Goal: Task Accomplishment & Management: Use online tool/utility

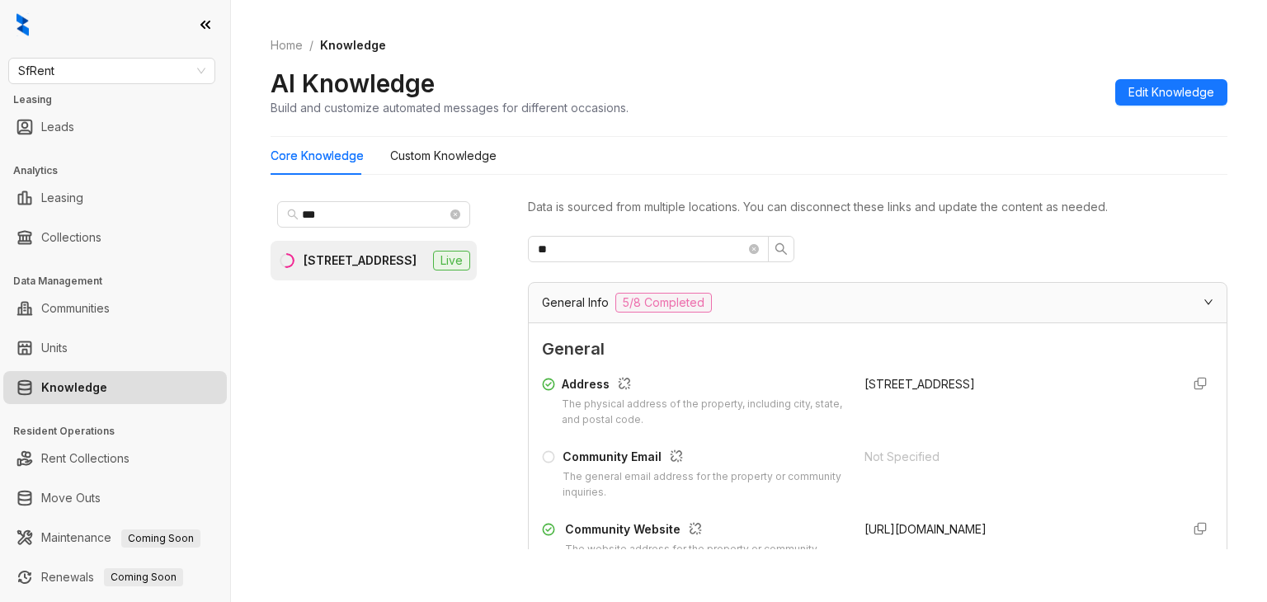
scroll to position [416, 0]
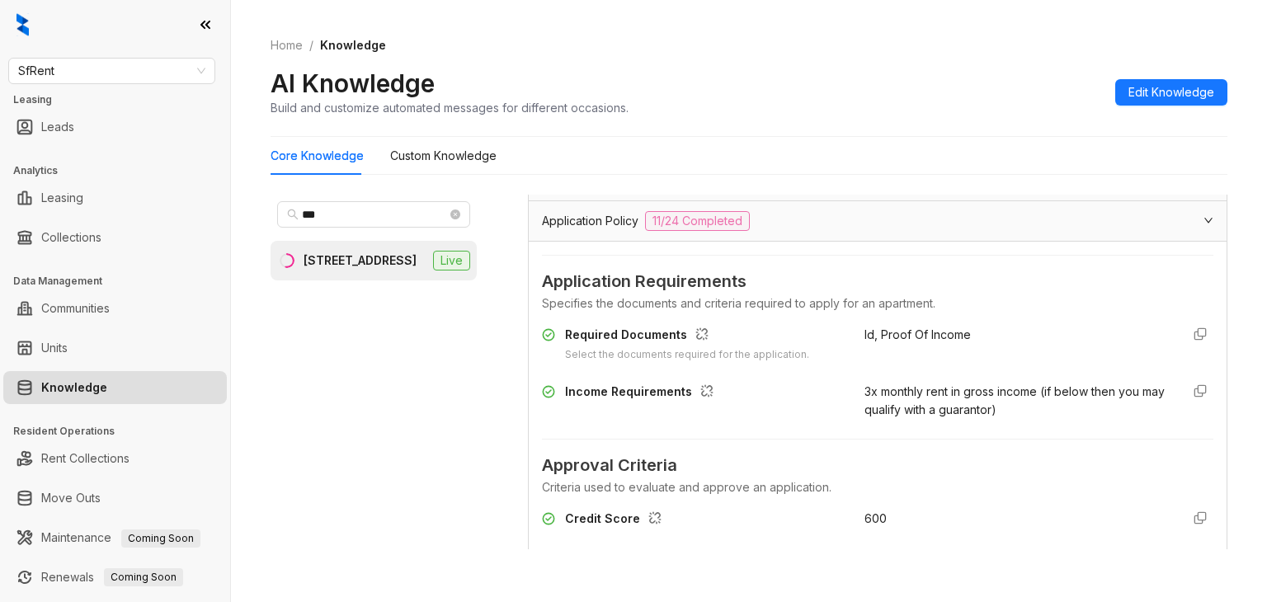
click at [1028, 57] on div "Home / Knowledge AI Knowledge Build and customize automated messages for differ…" at bounding box center [749, 76] width 957 height 120
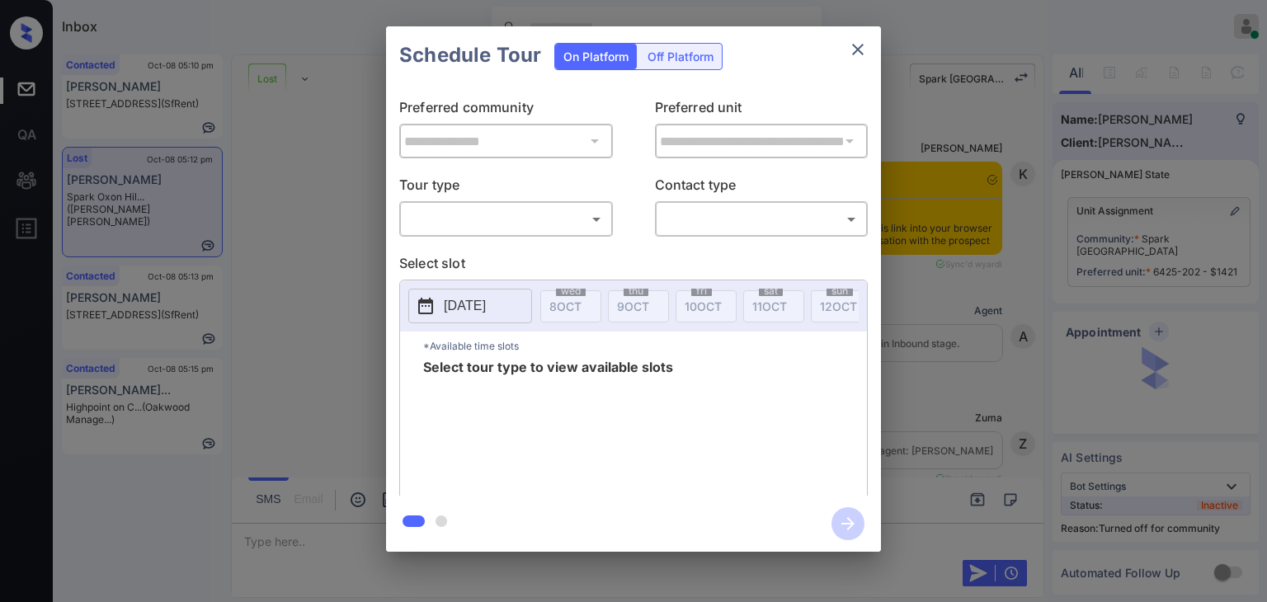
scroll to position [7418, 0]
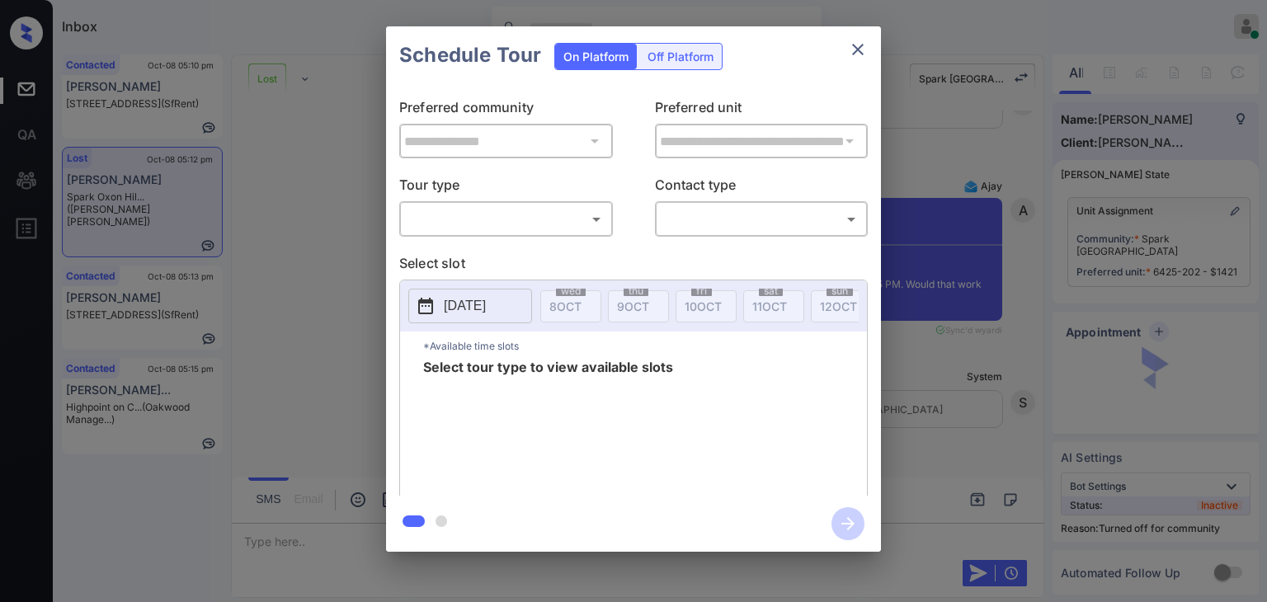
click at [503, 216] on body "Inbox Danielle Dela Cruz Online Set yourself offline Set yourself on break Prof…" at bounding box center [633, 301] width 1267 height 602
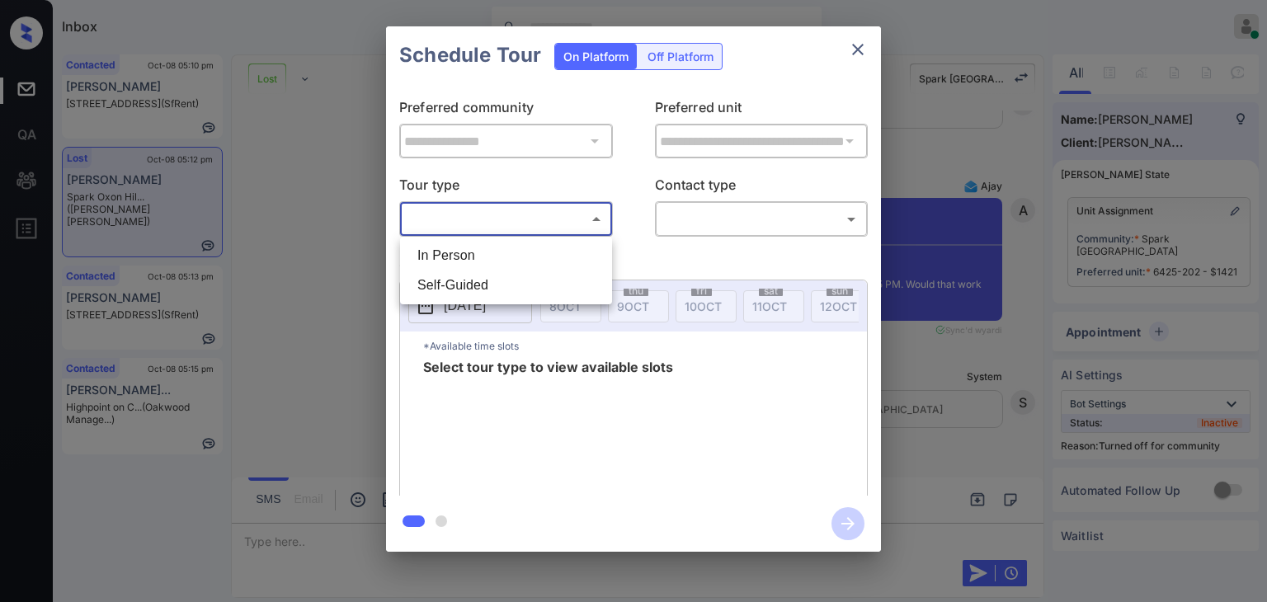
click at [472, 251] on li "In Person" at bounding box center [506, 256] width 204 height 30
type input "********"
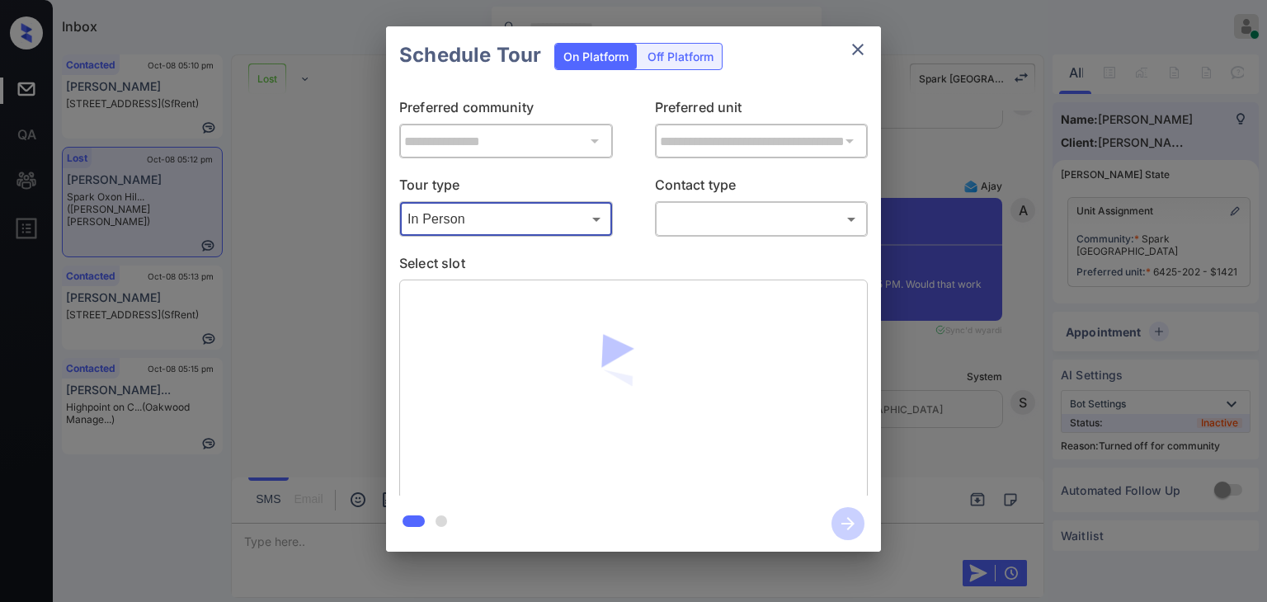
click at [323, 252] on div "**********" at bounding box center [633, 289] width 1267 height 578
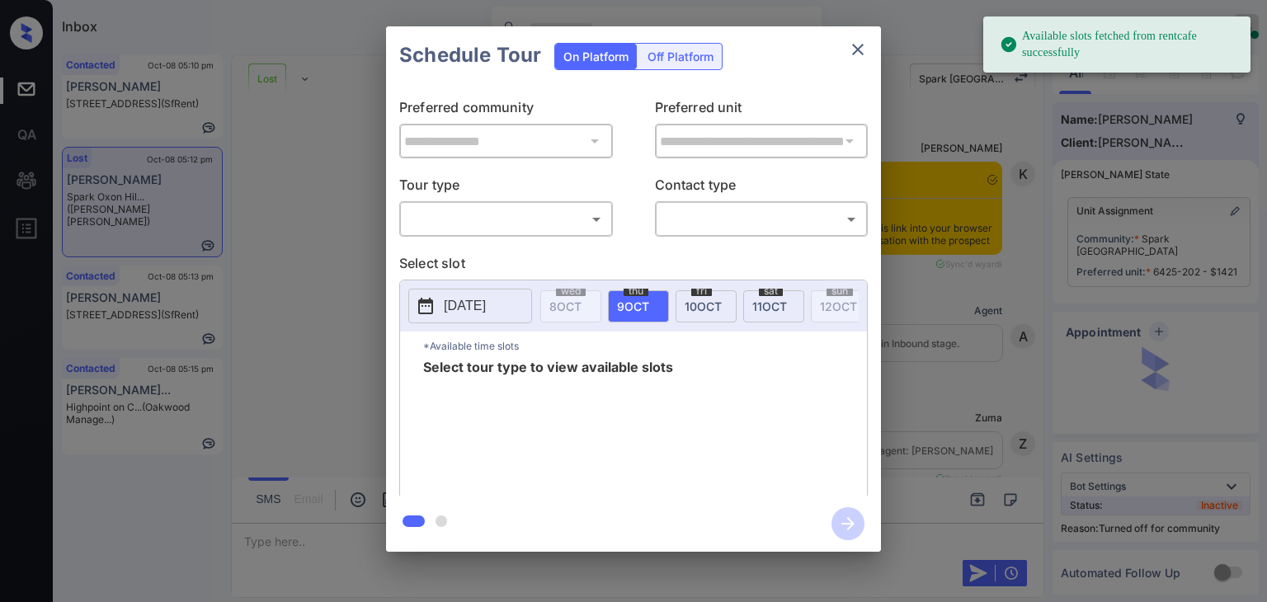
scroll to position [6263, 0]
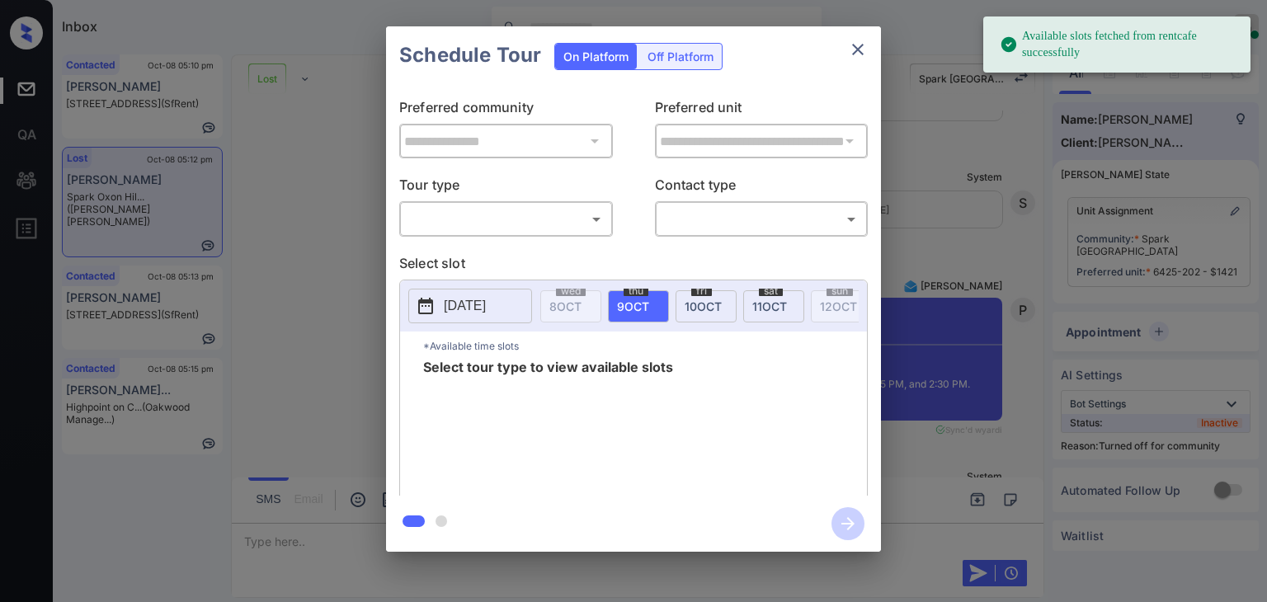
click at [342, 208] on div "**********" at bounding box center [633, 289] width 1267 height 578
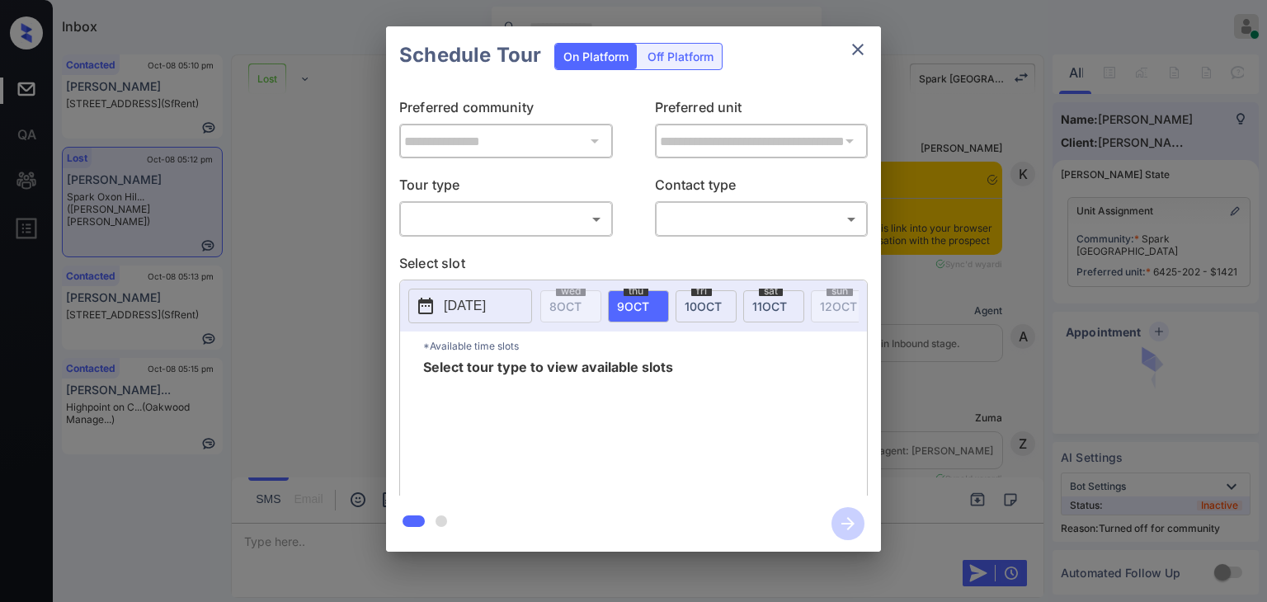
scroll to position [7335, 0]
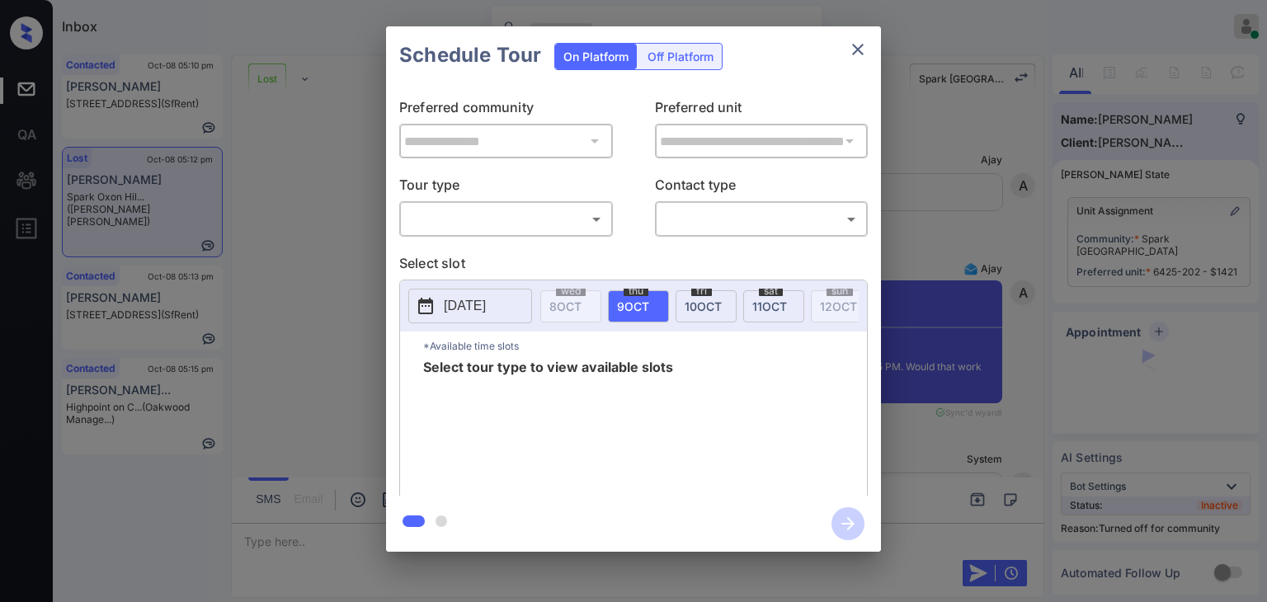
click at [458, 198] on p "Tour type" at bounding box center [506, 188] width 214 height 26
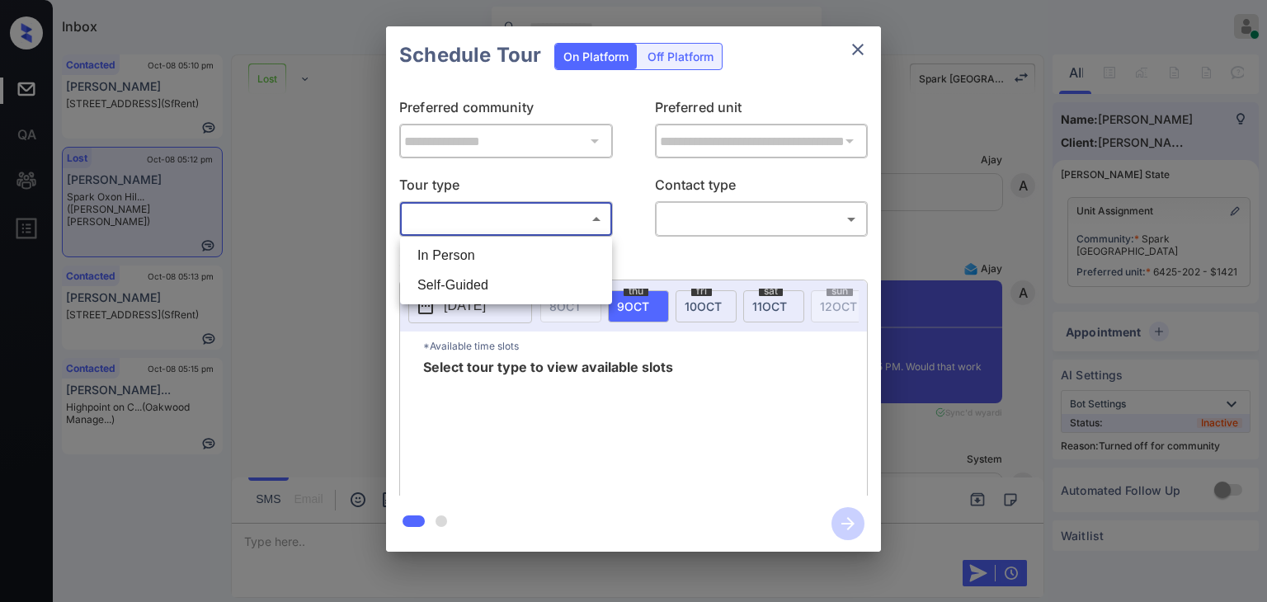
click at [443, 217] on body "Inbox Danielle Dela Cruz Online Set yourself offline Set yourself on break Prof…" at bounding box center [633, 301] width 1267 height 602
click at [454, 259] on li "In Person" at bounding box center [506, 256] width 204 height 30
type input "********"
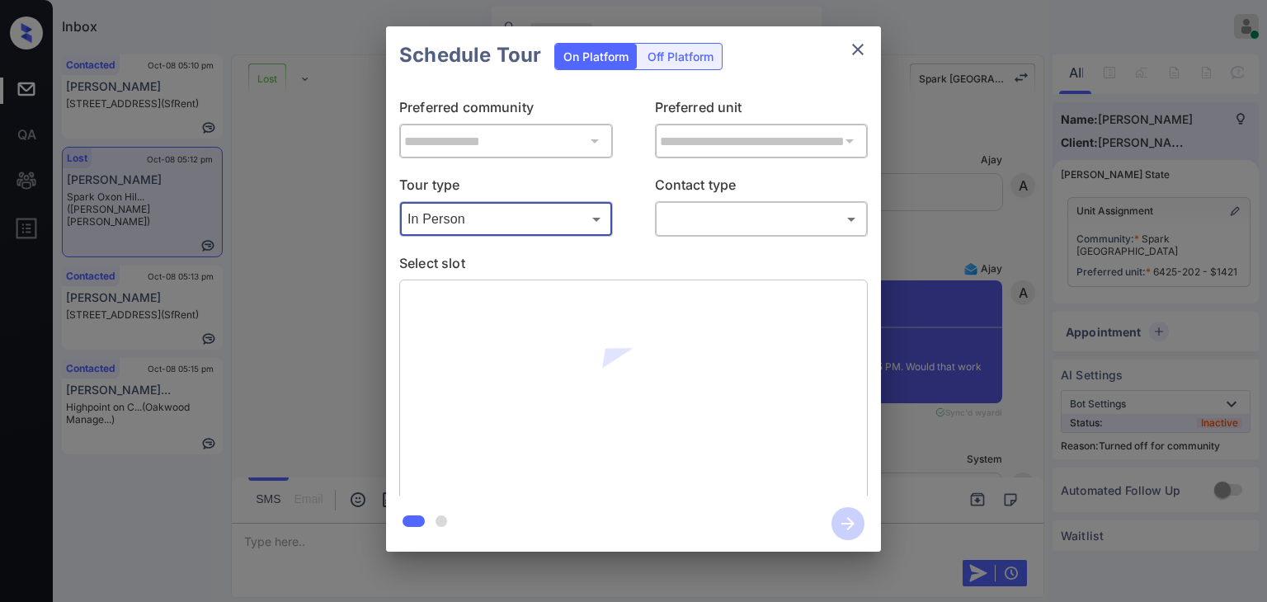
click at [734, 226] on body "Inbox Danielle Dela Cruz Online Set yourself offline Set yourself on break Prof…" at bounding box center [633, 301] width 1267 height 602
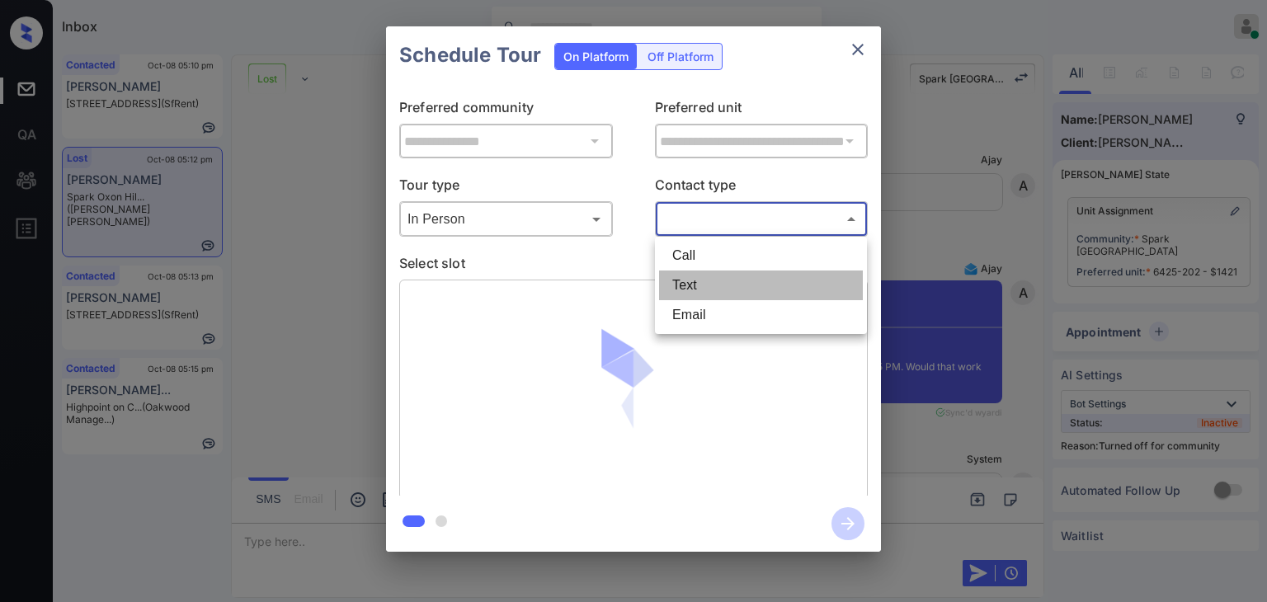
click at [696, 280] on li "Text" at bounding box center [761, 286] width 204 height 30
type input "****"
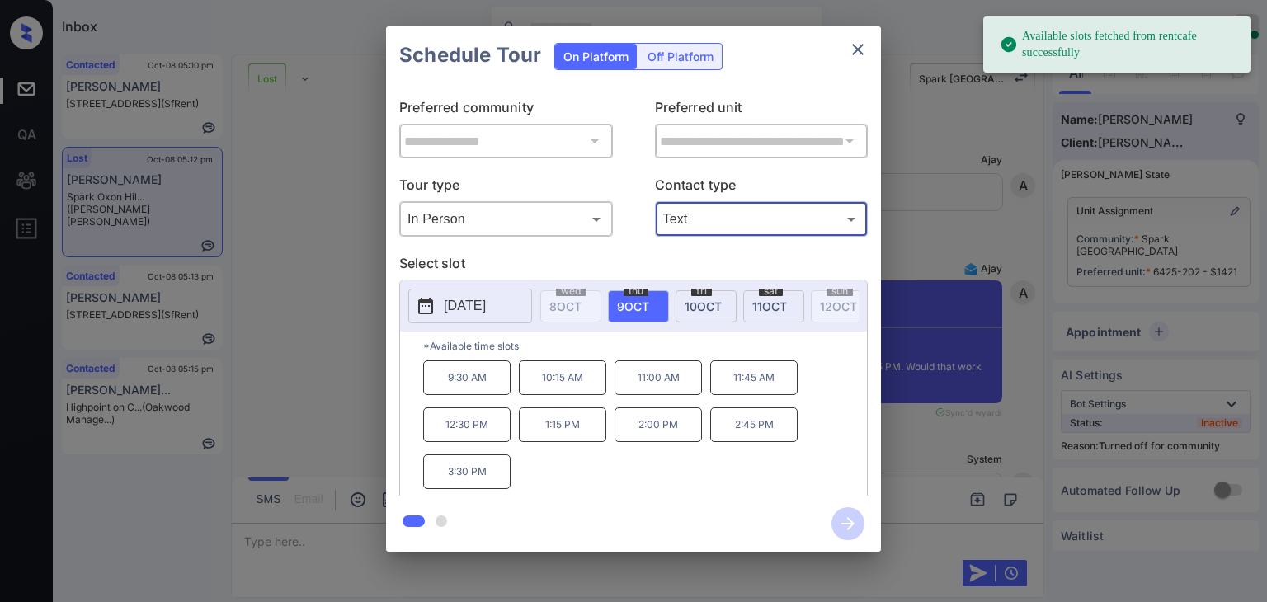
click at [483, 307] on p "[DATE]" at bounding box center [465, 306] width 42 height 20
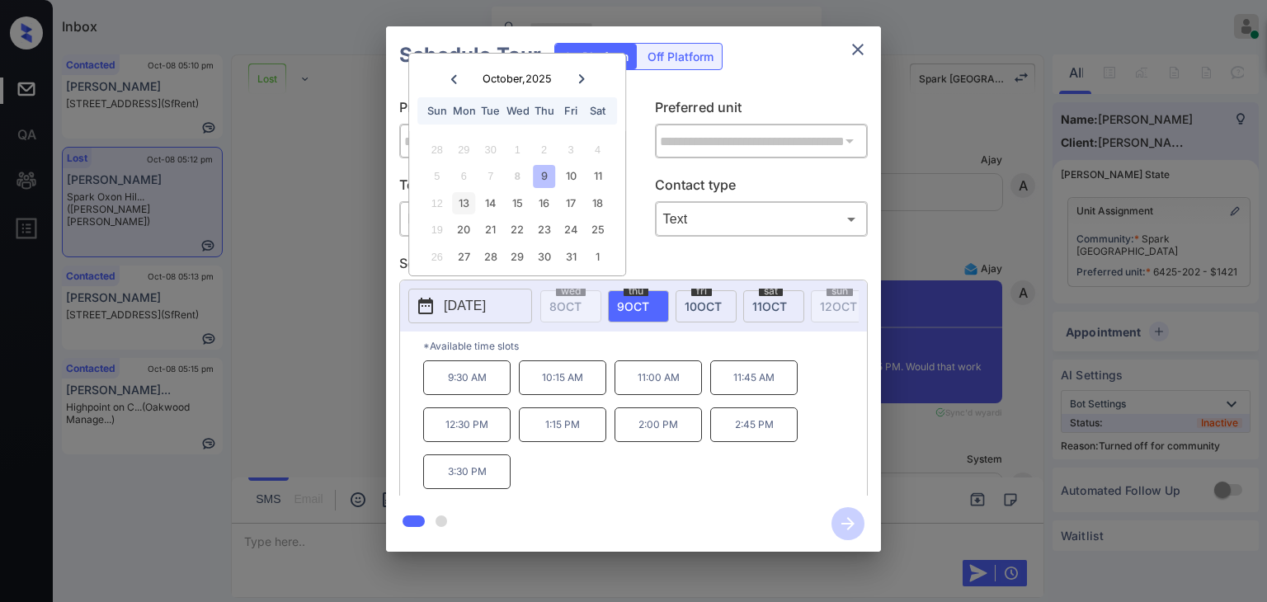
click at [469, 203] on div "13" at bounding box center [464, 203] width 22 height 22
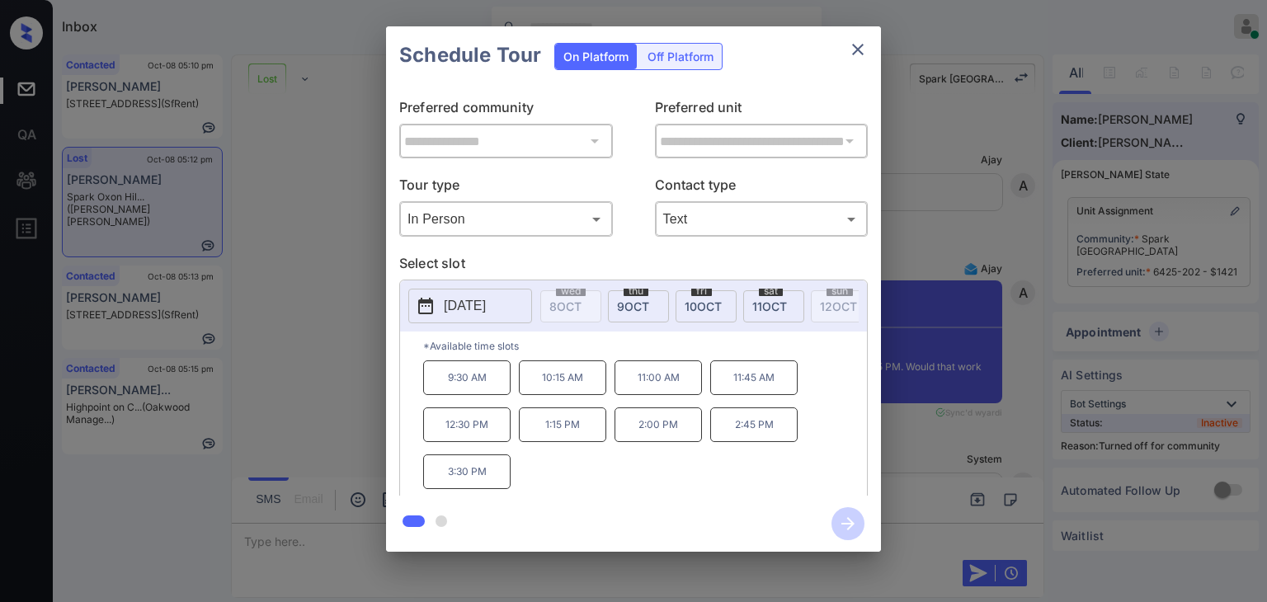
click at [563, 435] on p "1:15 PM" at bounding box center [562, 425] width 87 height 35
click at [851, 518] on icon "button" at bounding box center [848, 523] width 33 height 33
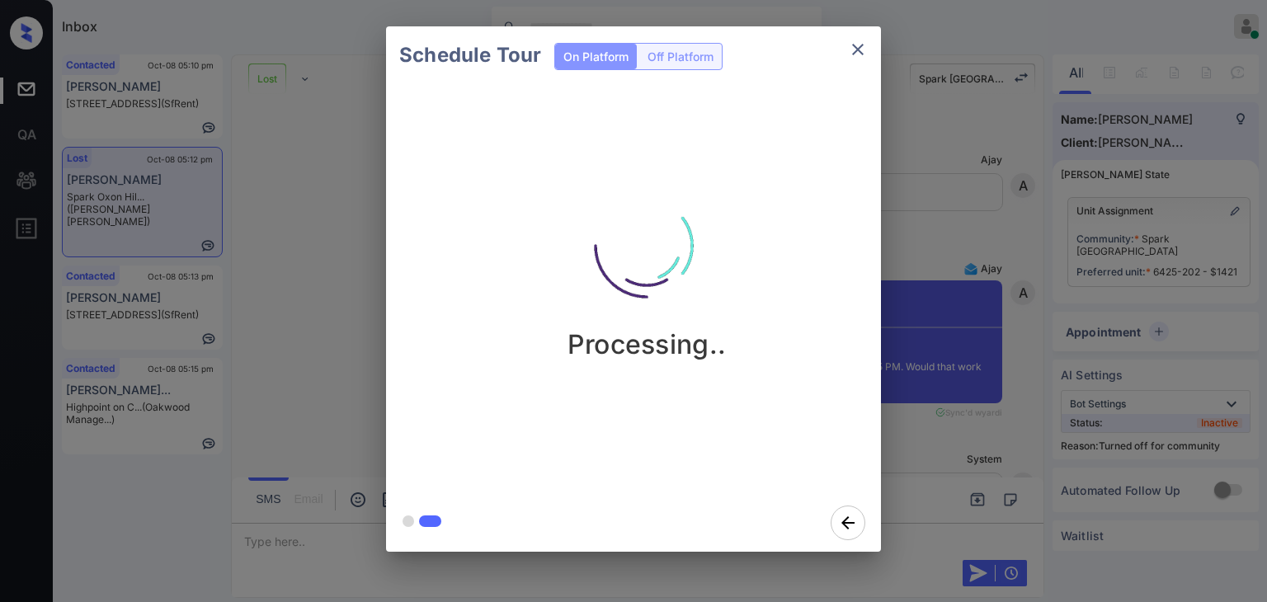
click at [333, 275] on div "Schedule Tour On Platform Off Platform Processing.." at bounding box center [633, 289] width 1267 height 578
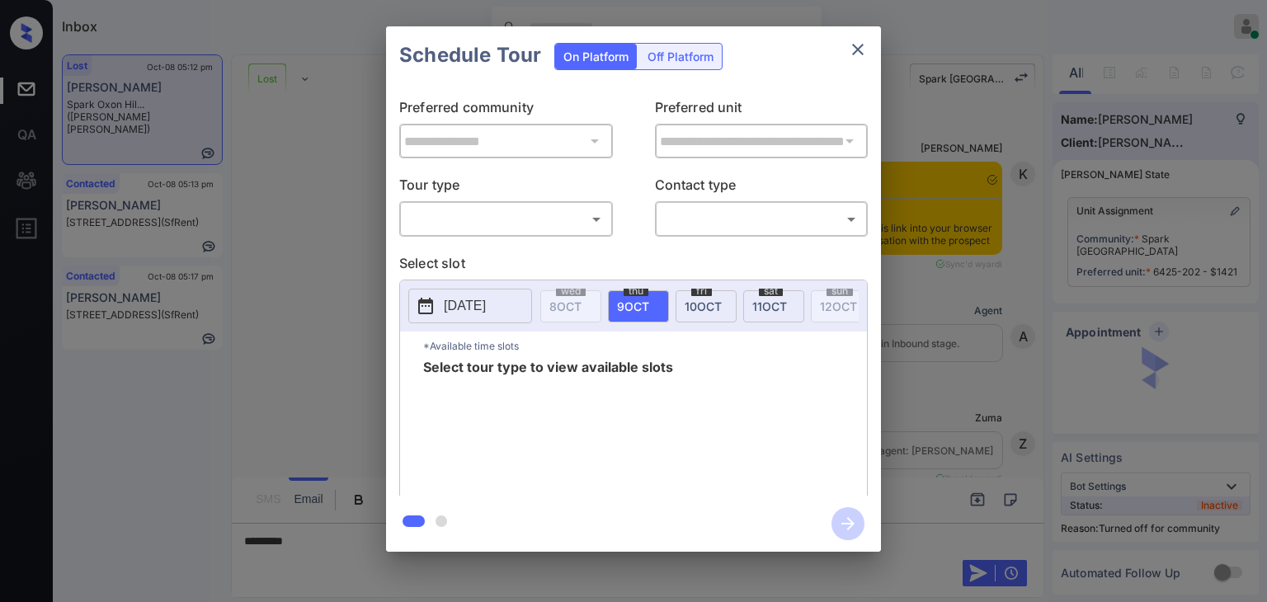
scroll to position [8190, 0]
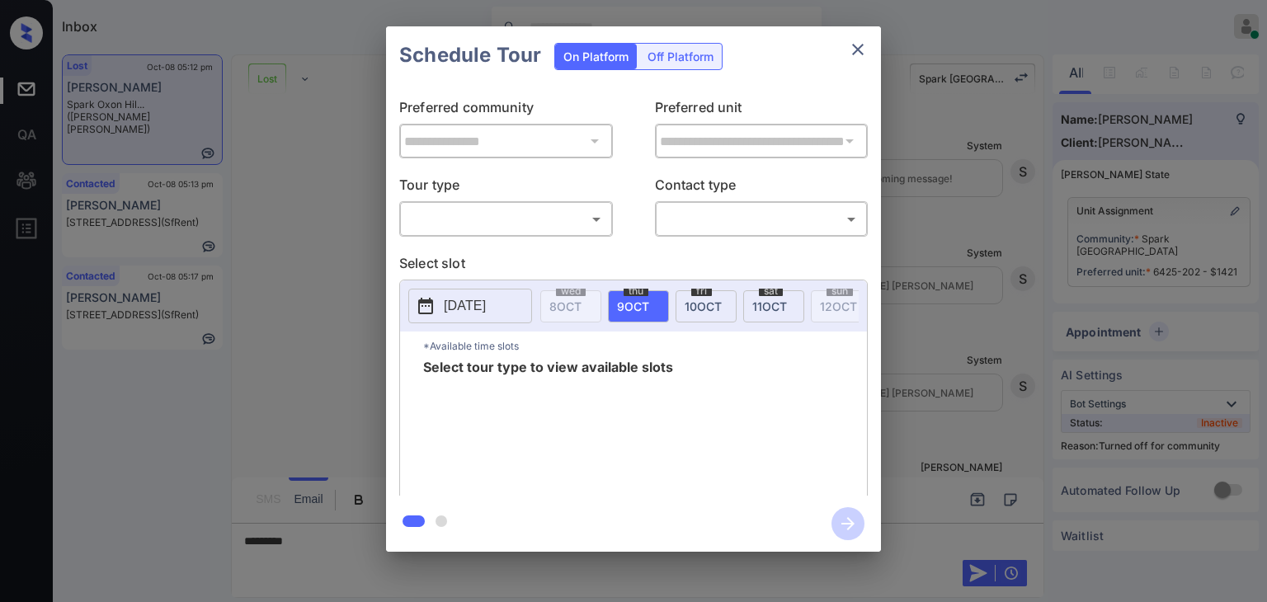
click at [449, 216] on body "Inbox [PERSON_NAME] [PERSON_NAME] Online Set yourself offline Set yourself on b…" at bounding box center [633, 301] width 1267 height 602
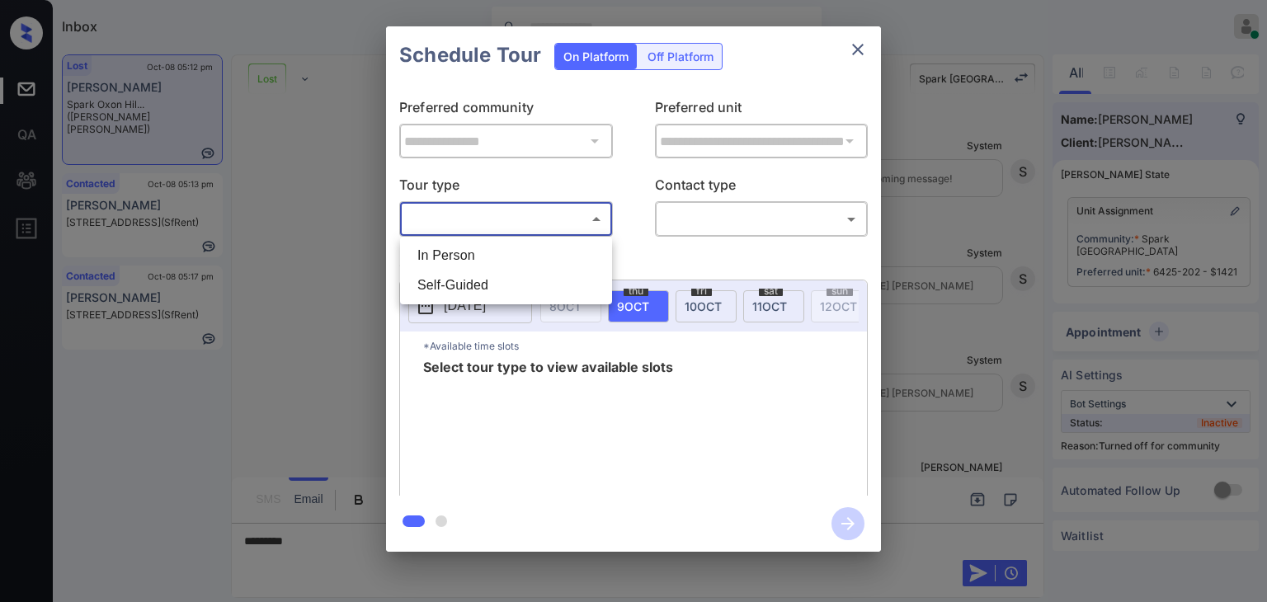
click at [448, 261] on li "In Person" at bounding box center [506, 256] width 204 height 30
type input "********"
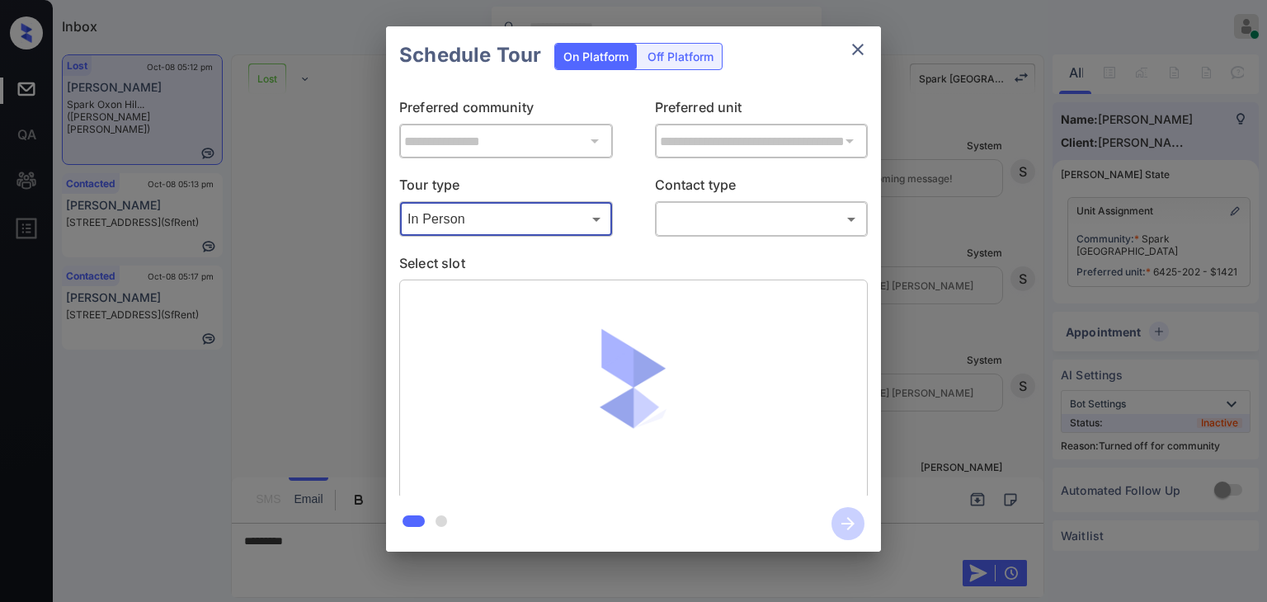
click at [747, 215] on body "Inbox [PERSON_NAME] [PERSON_NAME] Online Set yourself offline Set yourself on b…" at bounding box center [633, 301] width 1267 height 602
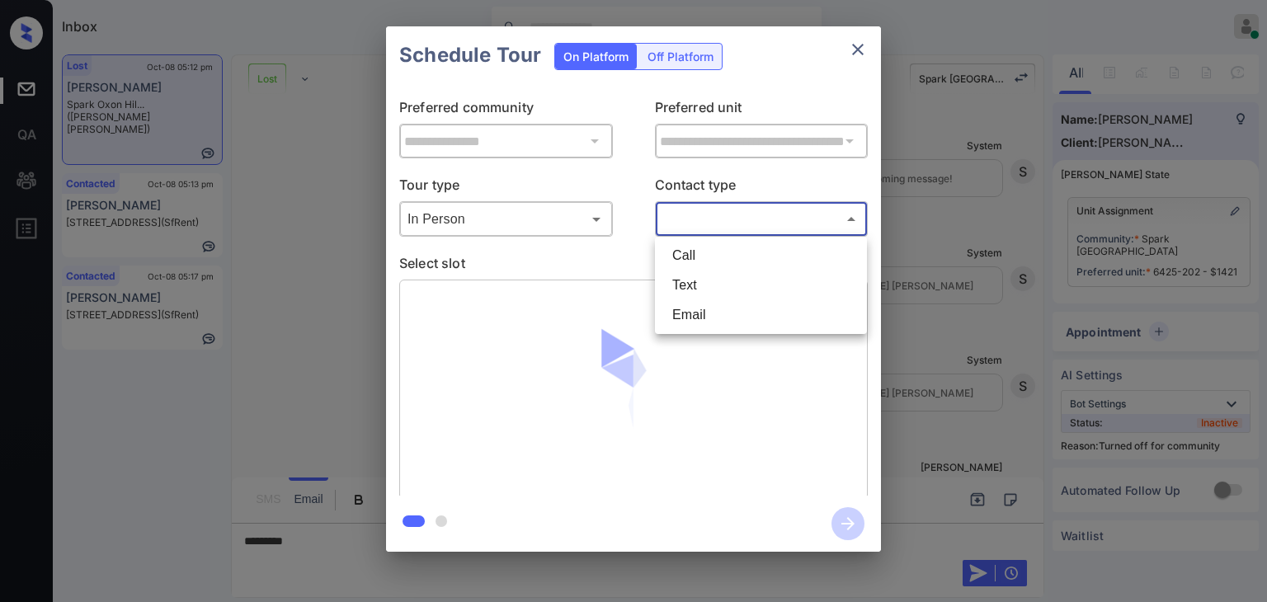
click at [699, 281] on li "Text" at bounding box center [761, 286] width 204 height 30
type input "****"
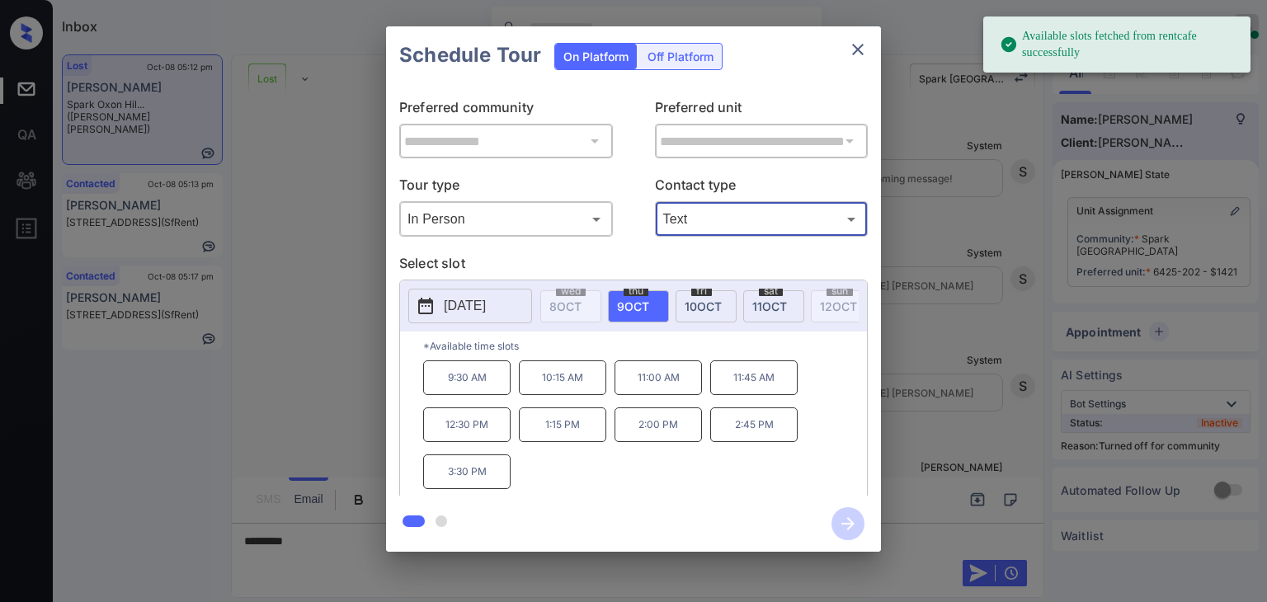
click at [461, 304] on p "[DATE]" at bounding box center [465, 306] width 42 height 20
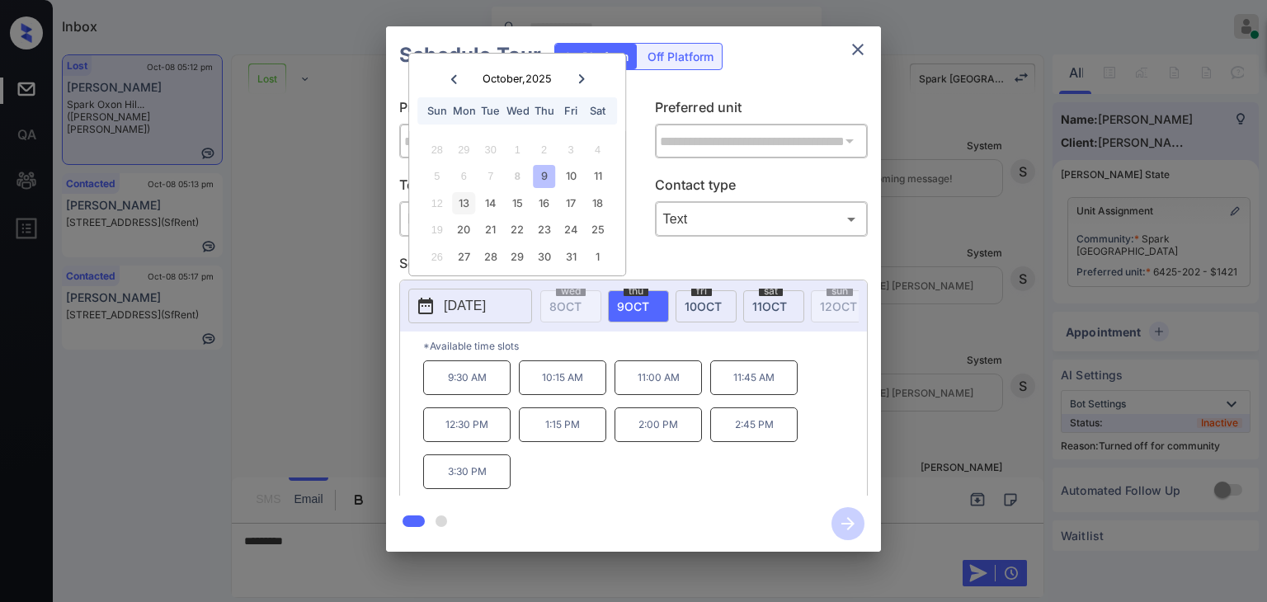
click at [463, 202] on div "13" at bounding box center [464, 203] width 22 height 22
click at [549, 434] on p "1:15 PM" at bounding box center [562, 425] width 87 height 35
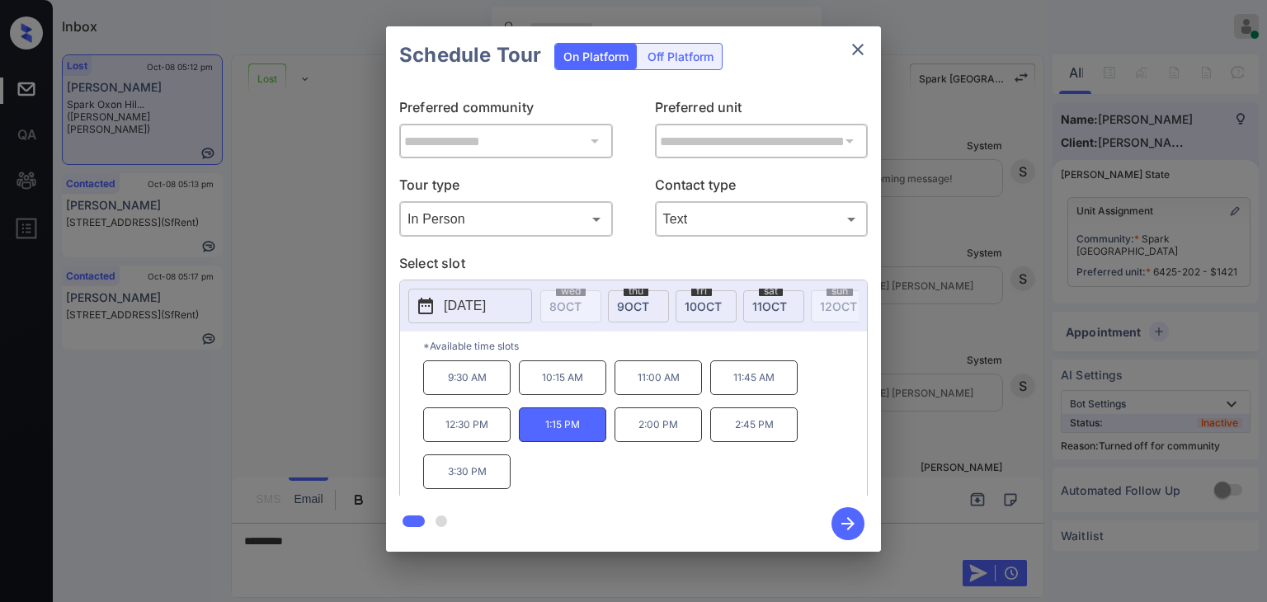
click at [327, 358] on div "**********" at bounding box center [633, 289] width 1267 height 578
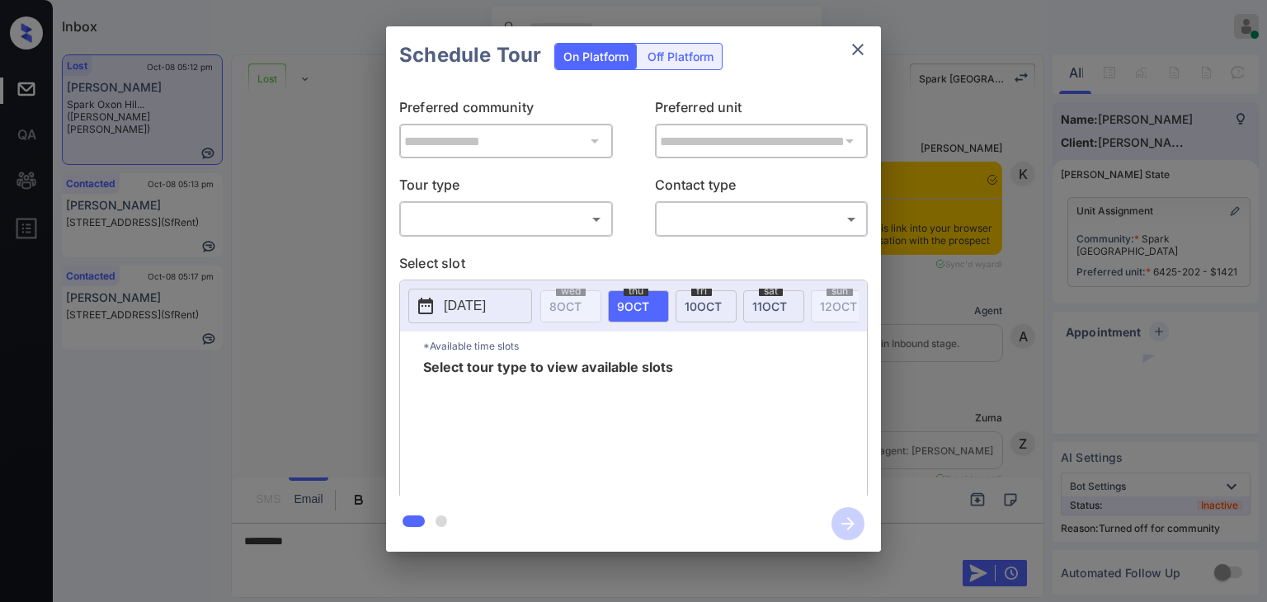
scroll to position [7283, 0]
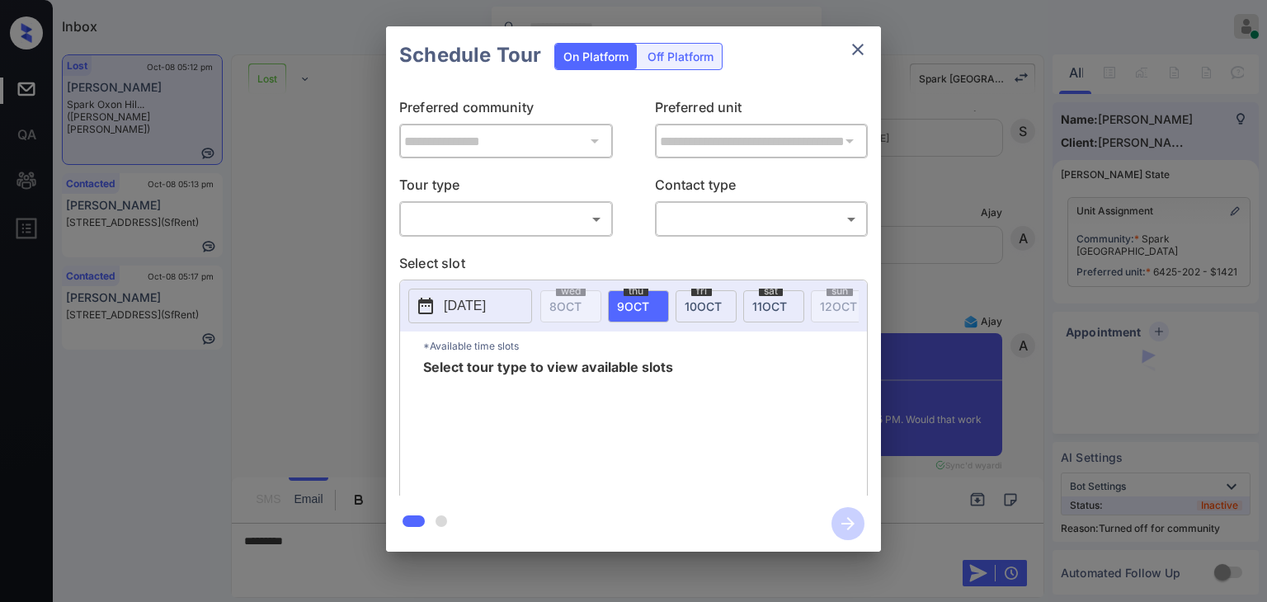
click at [455, 211] on body "Inbox Danielle Dela Cruz Online Set yourself offline Set yourself on break Prof…" at bounding box center [633, 301] width 1267 height 602
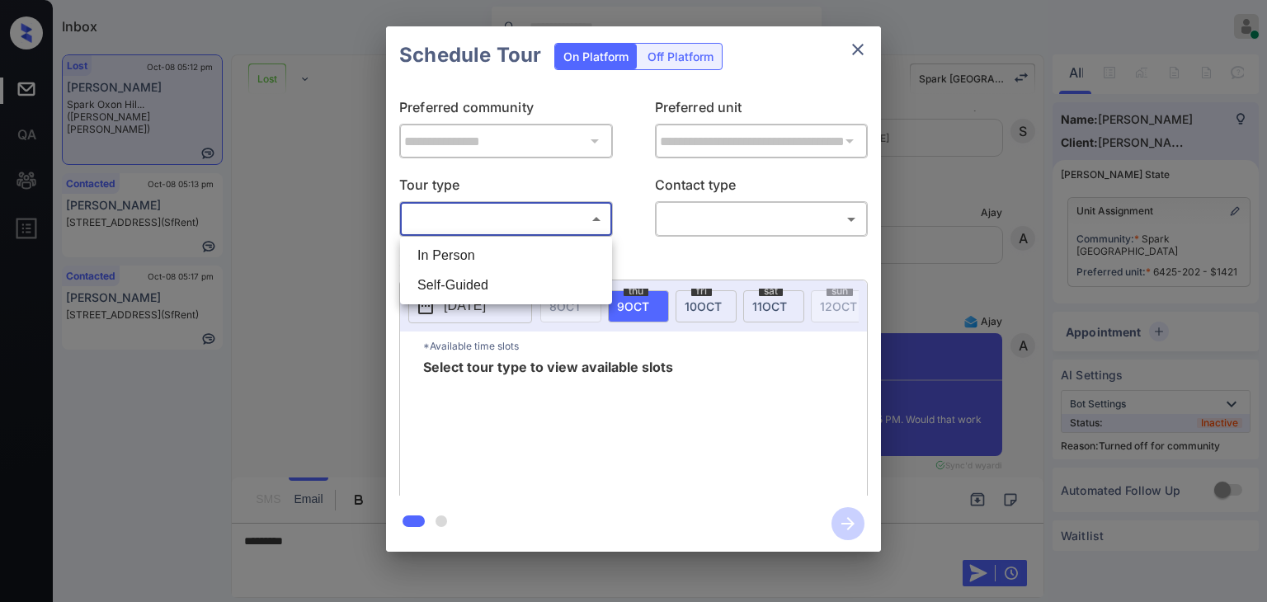
click at [439, 254] on li "In Person" at bounding box center [506, 256] width 204 height 30
type input "********"
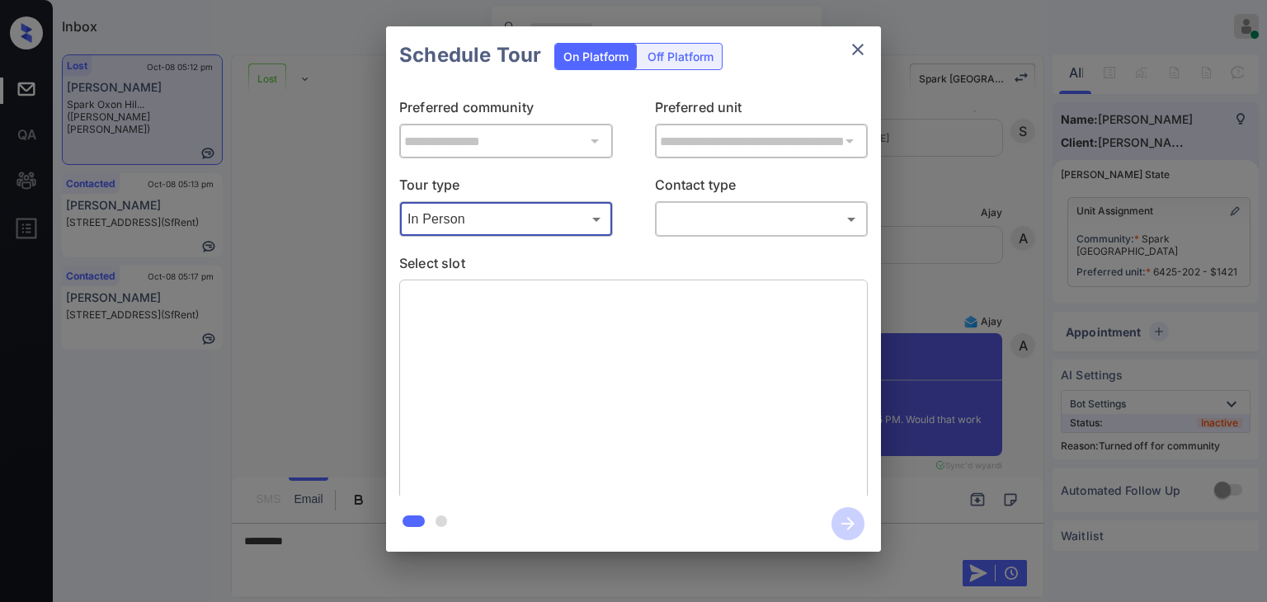
click at [700, 224] on body "Inbox Danielle Dela Cruz Online Set yourself offline Set yourself on break Prof…" at bounding box center [633, 301] width 1267 height 602
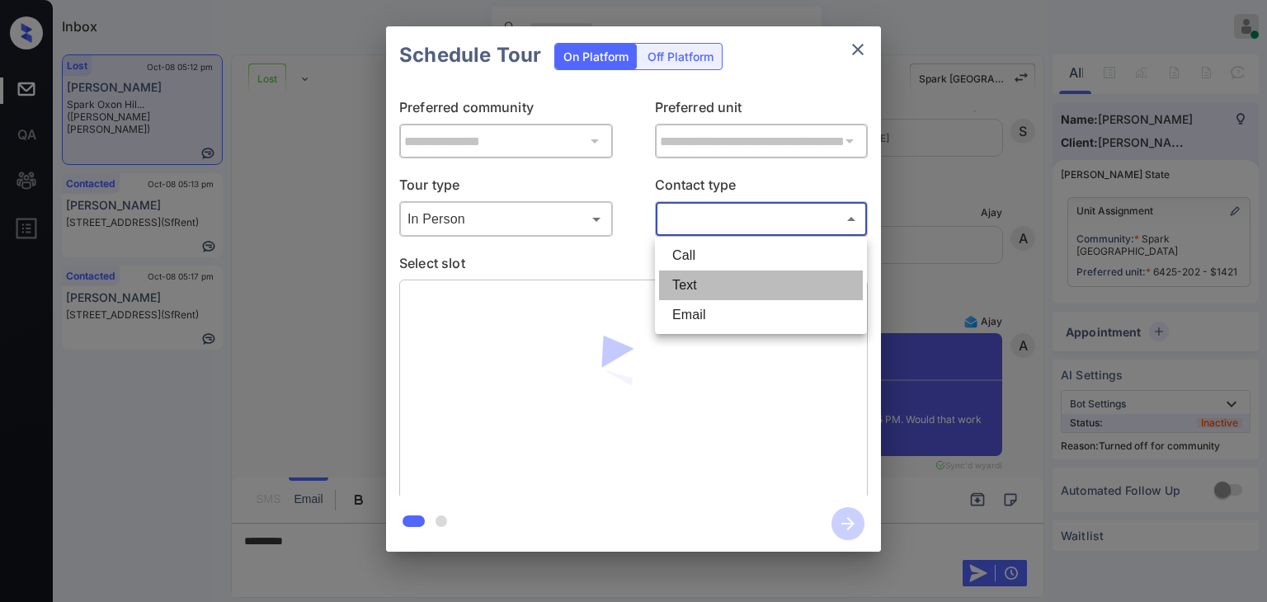
click at [688, 290] on li "Text" at bounding box center [761, 286] width 204 height 30
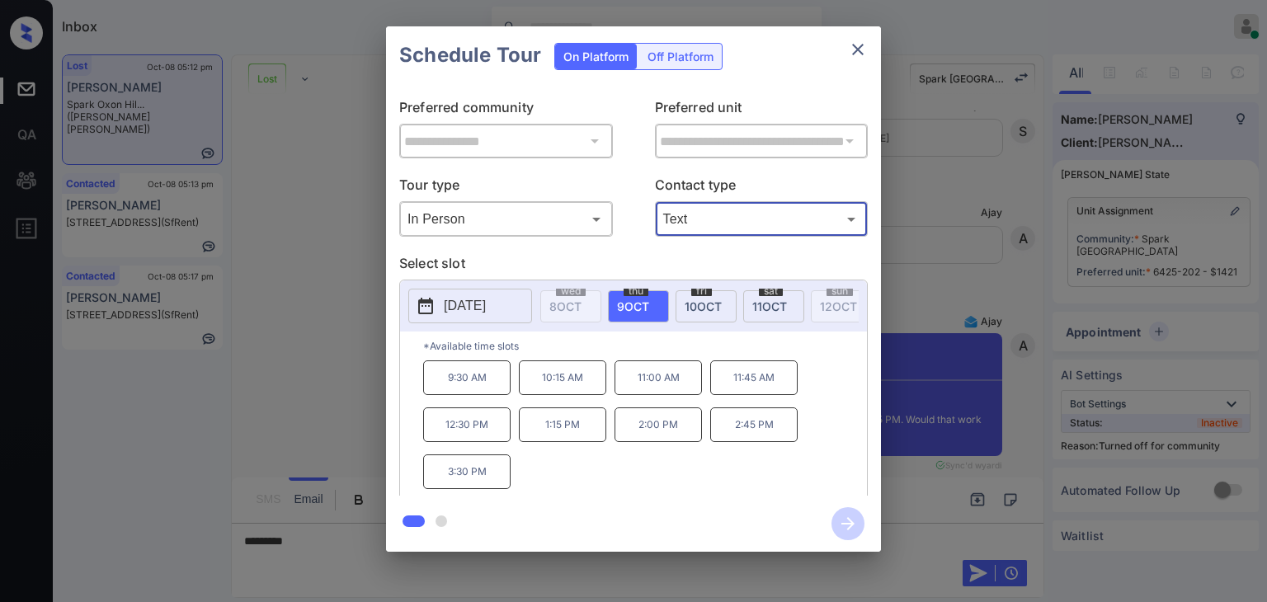
type input "****"
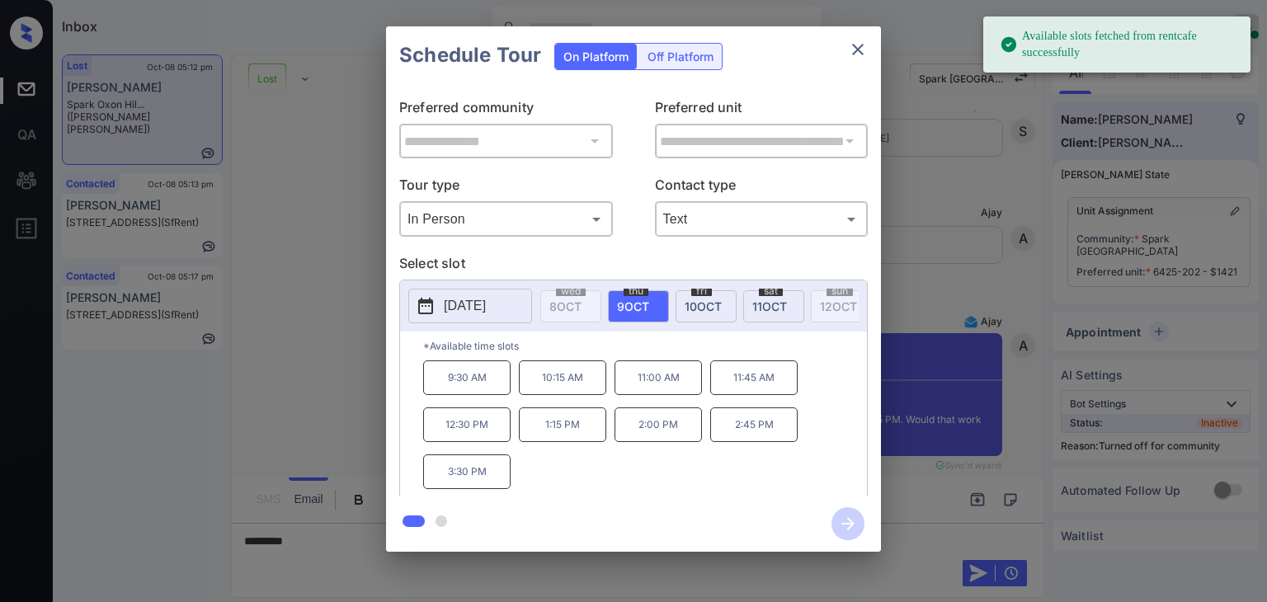
click at [841, 332] on div "2025-10-09 wed 8 OCT thu 9 OCT fri 10 OCT sat 11 OCT sun 12 OCT mon 13 OCT tue …" at bounding box center [633, 305] width 467 height 51
click at [841, 323] on div "wed 8 OCT thu 9 OCT fri 10 OCT sat 11 OCT sun 12 OCT mon 13 OCT tue 14 OCT wed …" at bounding box center [699, 306] width 318 height 35
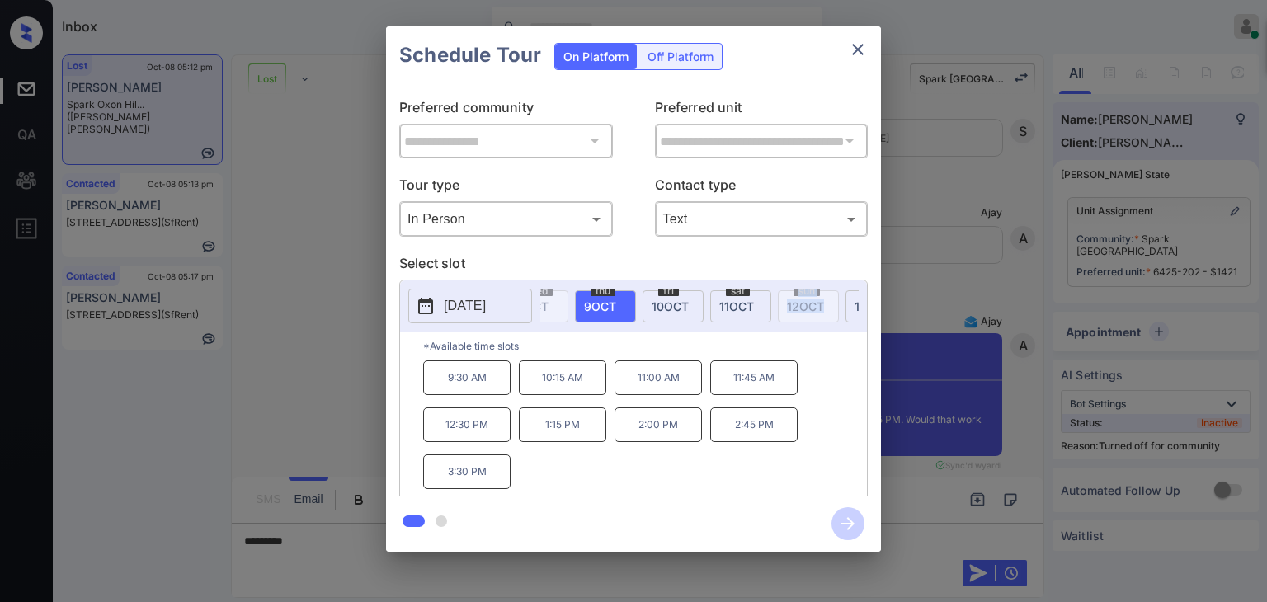
scroll to position [0, 66]
click at [829, 311] on div "mon 13 OCT" at bounding box center [843, 306] width 61 height 32
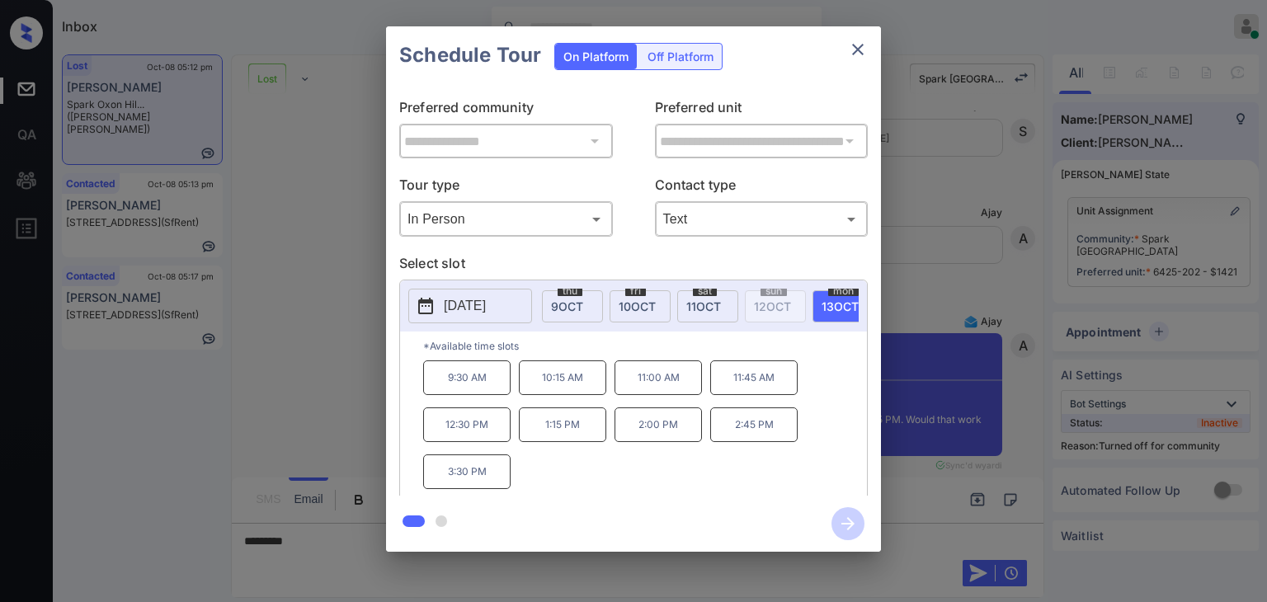
click at [563, 433] on p "1:15 PM" at bounding box center [562, 425] width 87 height 35
click at [851, 521] on icon "button" at bounding box center [847, 523] width 13 height 13
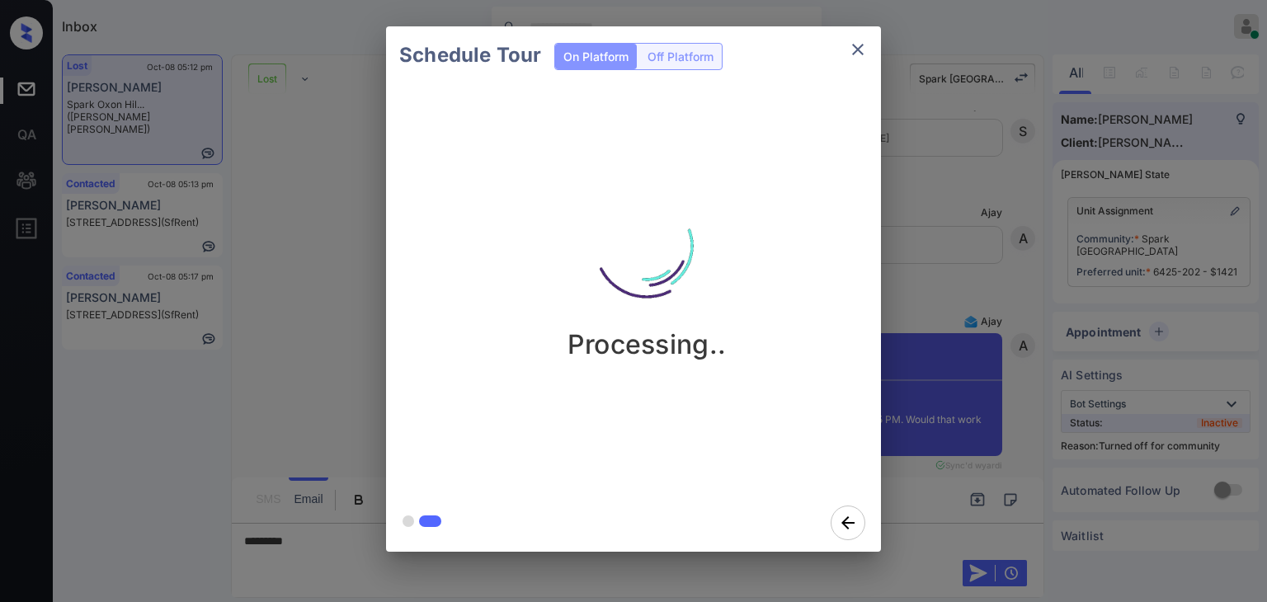
click at [364, 285] on div "Schedule Tour On Platform Off Platform Processing.." at bounding box center [633, 289] width 1267 height 578
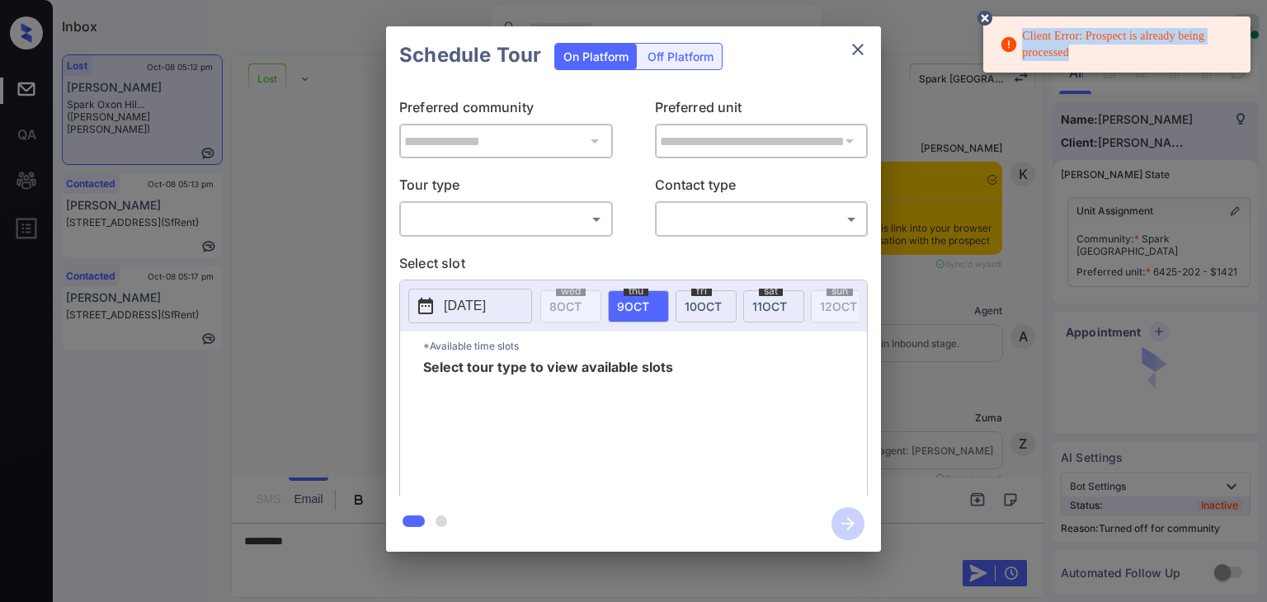
scroll to position [7860, 0]
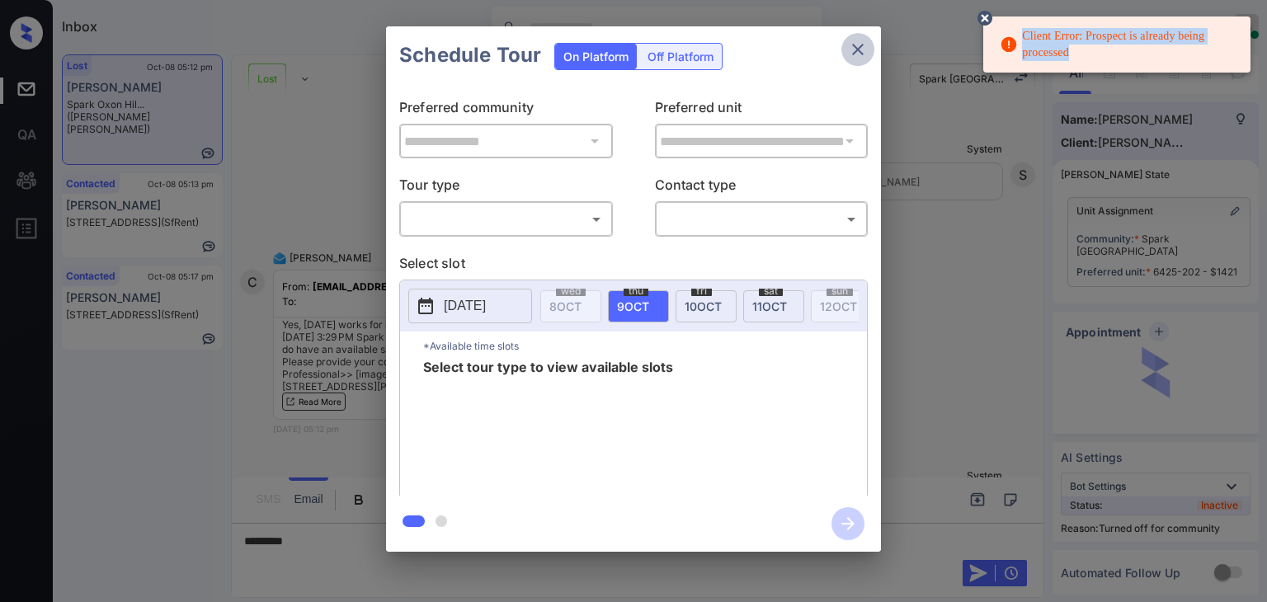
click at [855, 50] on icon "close" at bounding box center [858, 50] width 20 height 20
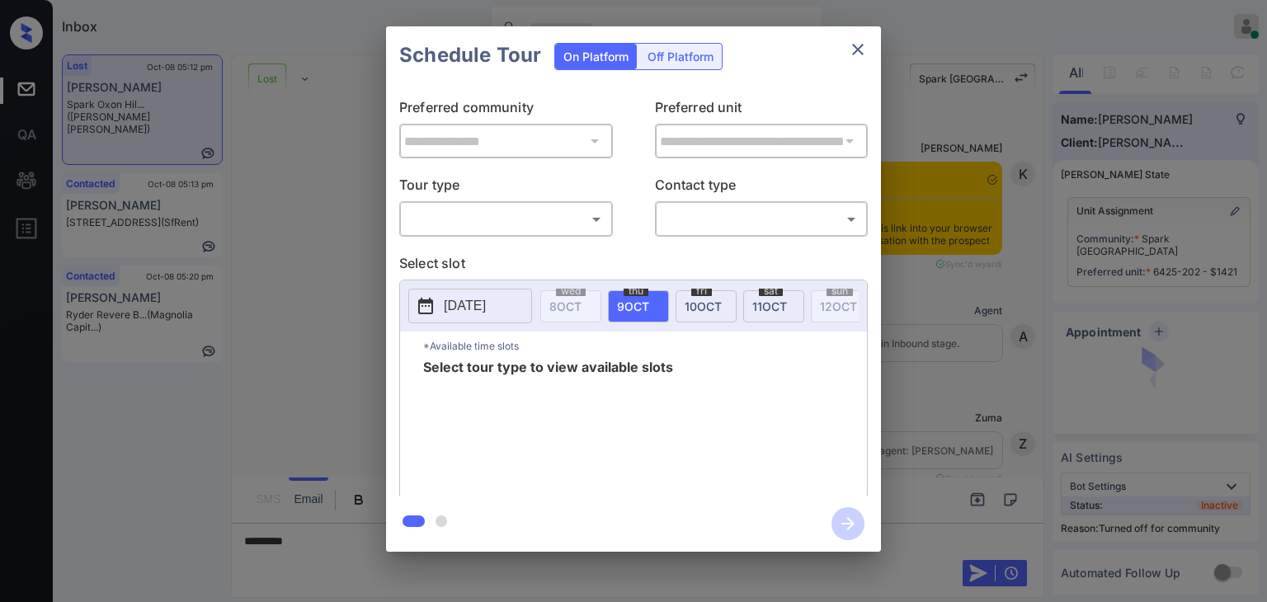
scroll to position [7695, 0]
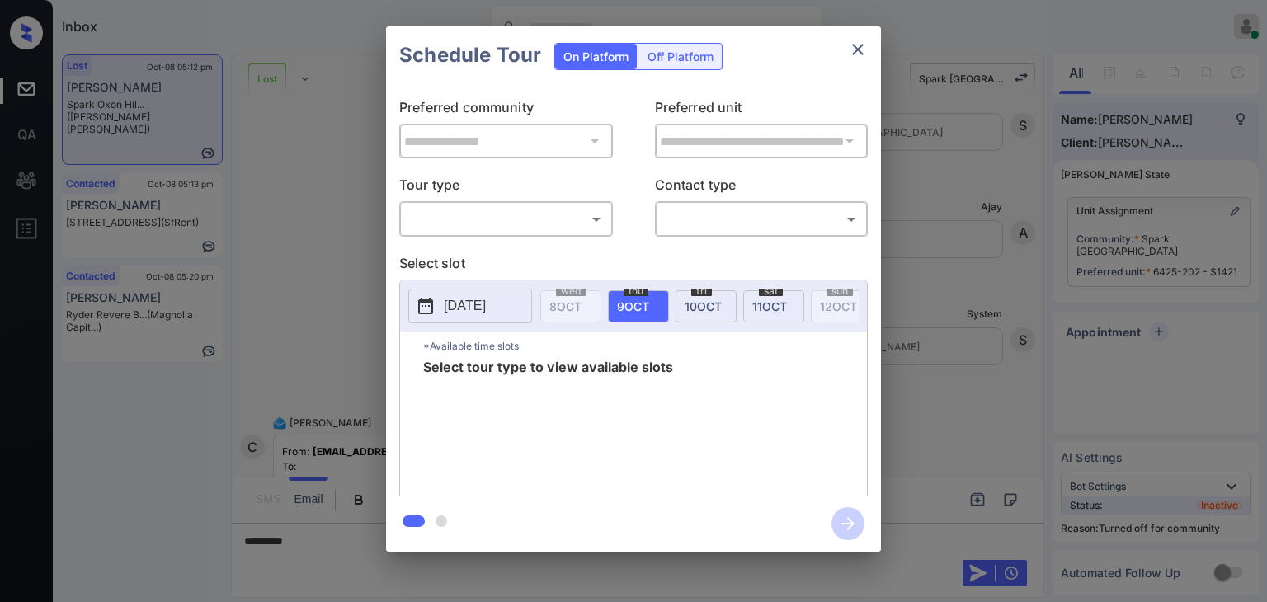
click at [475, 207] on body "Inbox Danielle Dela Cruz Online Set yourself offline Set yourself on break Prof…" at bounding box center [633, 301] width 1267 height 602
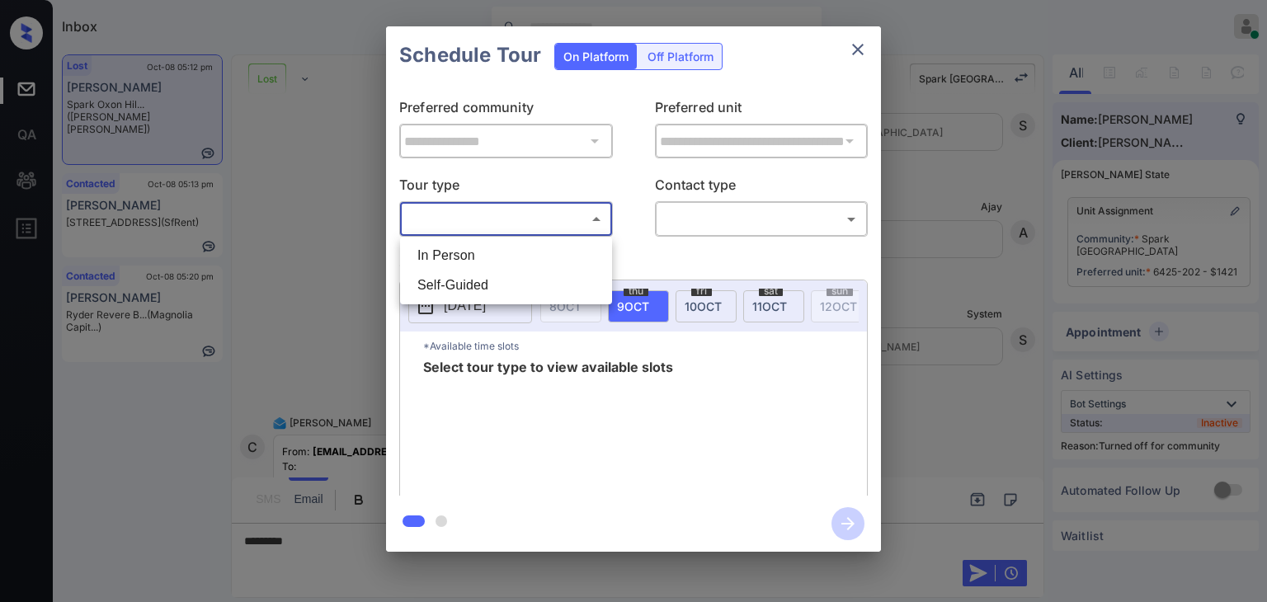
click at [459, 253] on li "In Person" at bounding box center [506, 256] width 204 height 30
type input "********"
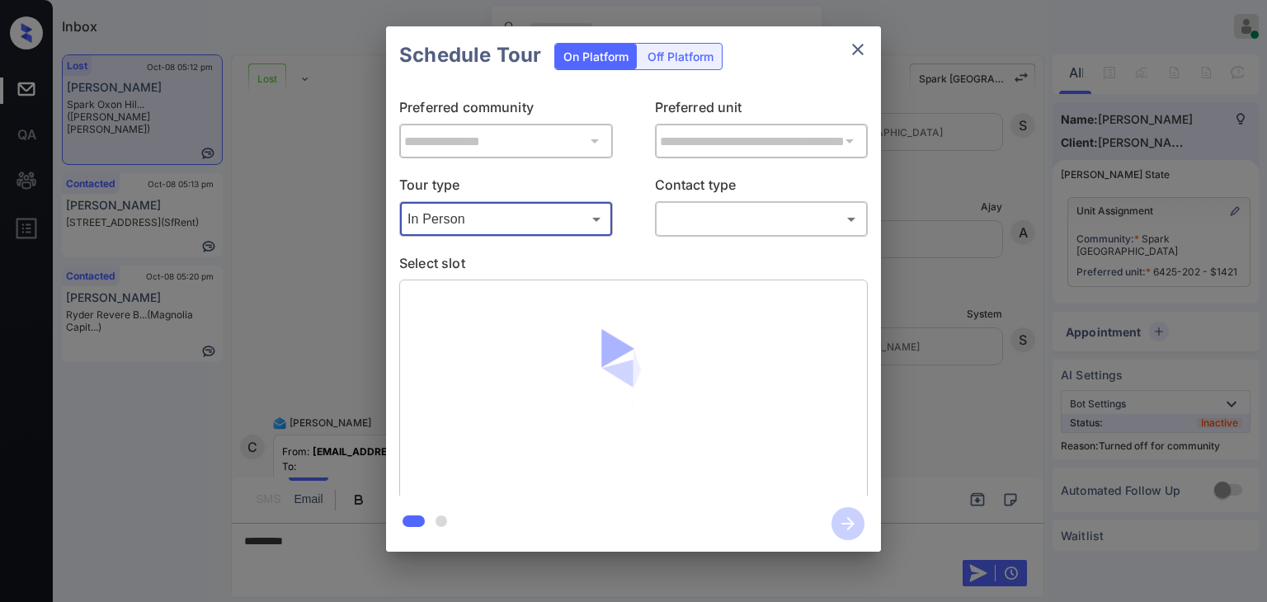
click at [846, 215] on body "Inbox Danielle Dela Cruz Online Set yourself offline Set yourself on break Prof…" at bounding box center [633, 301] width 1267 height 602
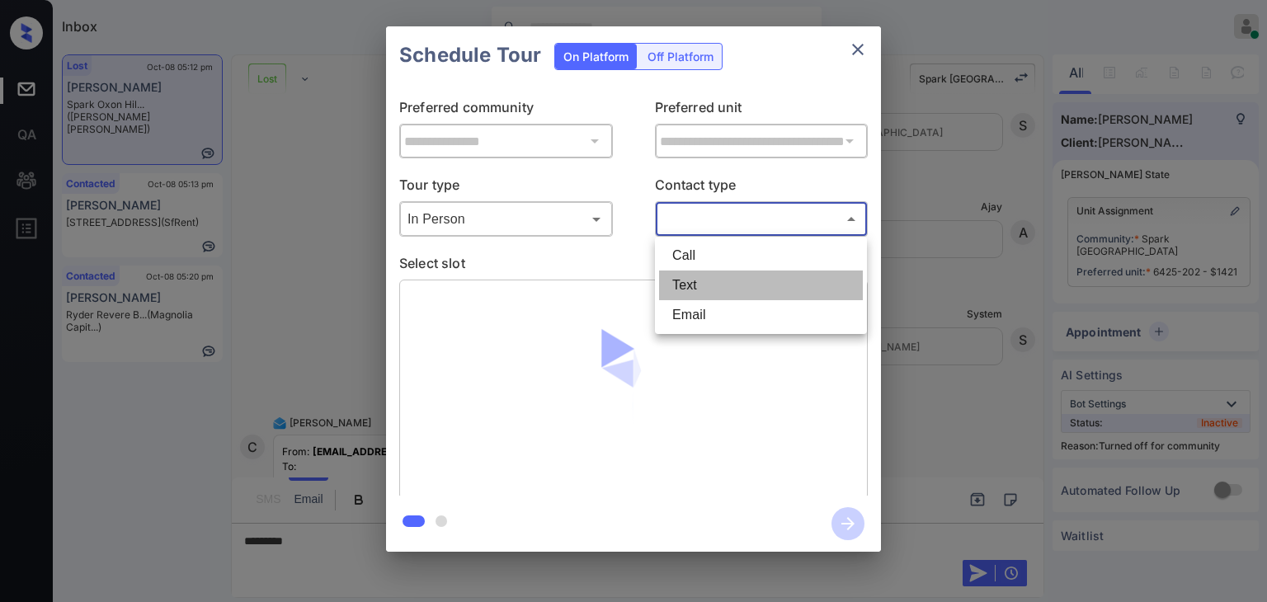
click at [721, 281] on li "Text" at bounding box center [761, 286] width 204 height 30
type input "****"
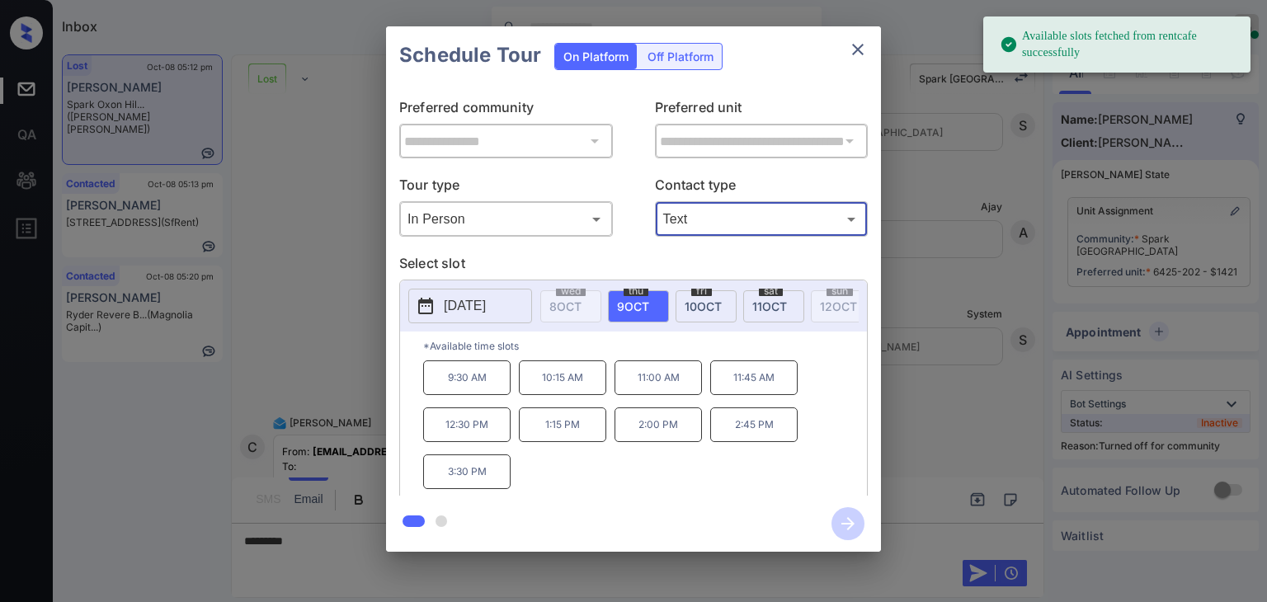
click at [459, 301] on p "[DATE]" at bounding box center [465, 306] width 42 height 20
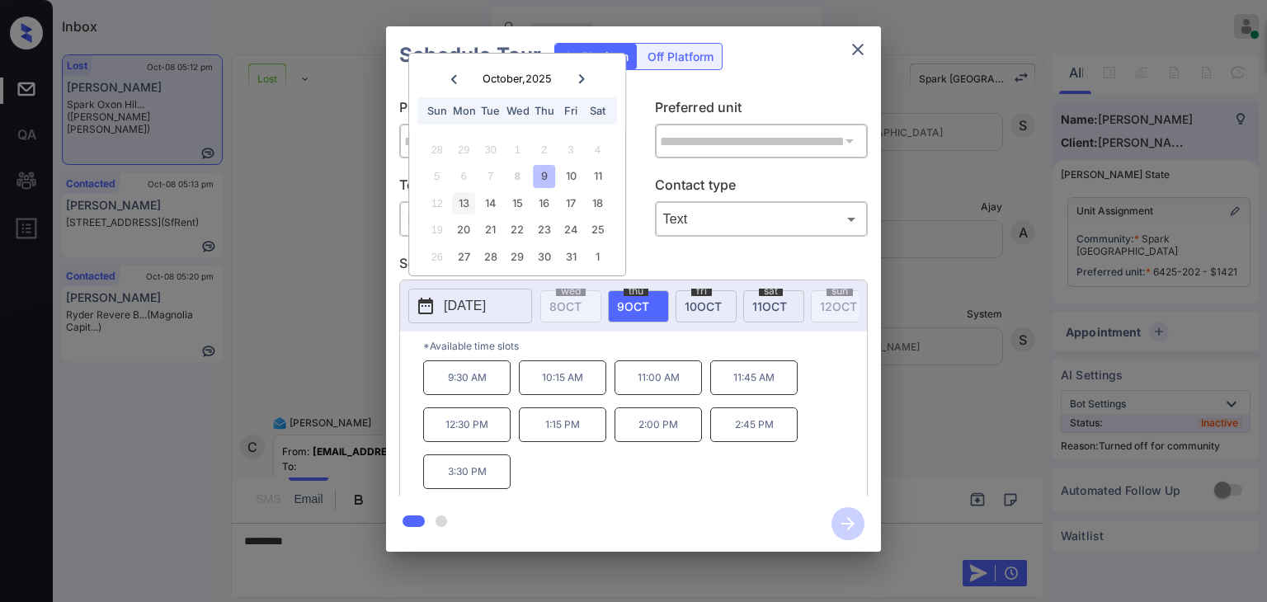
click at [462, 200] on div "13" at bounding box center [464, 203] width 22 height 22
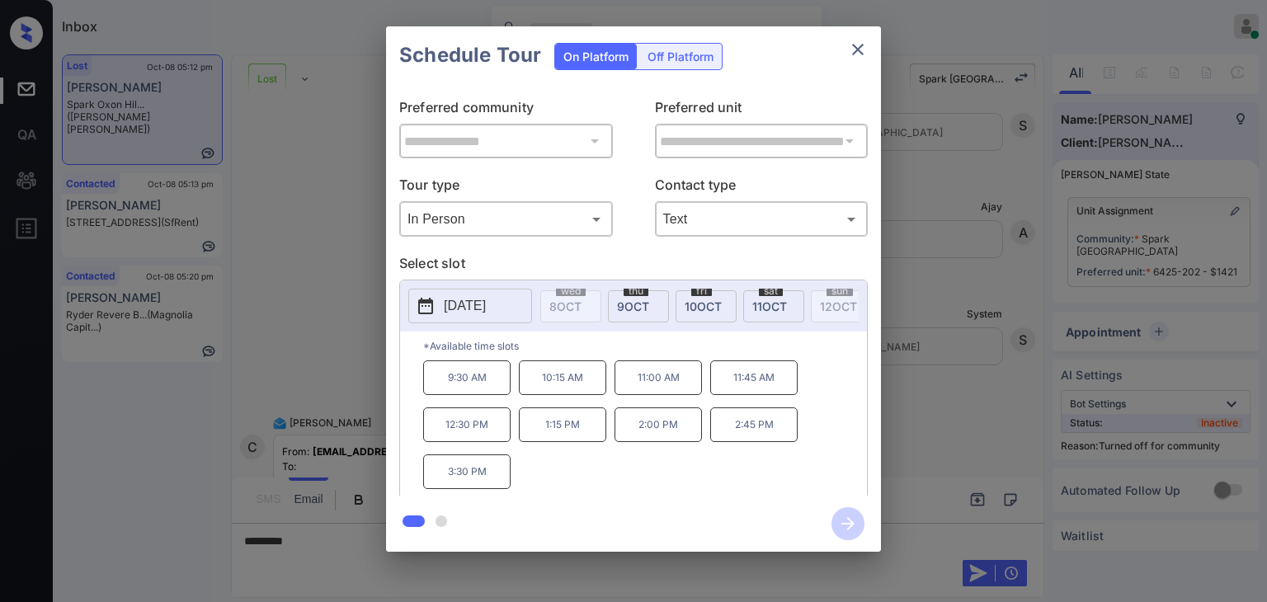
click at [560, 431] on p "1:15 PM" at bounding box center [562, 425] width 87 height 35
click at [847, 522] on icon "button" at bounding box center [848, 523] width 33 height 33
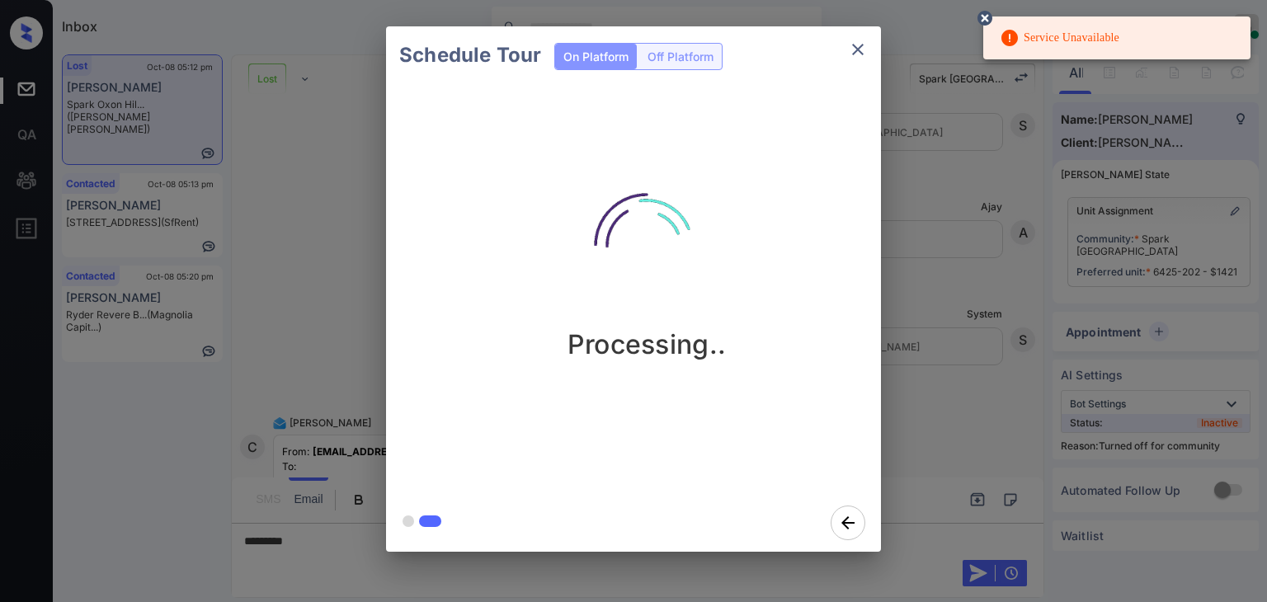
click at [985, 19] on icon at bounding box center [985, 18] width 15 height 15
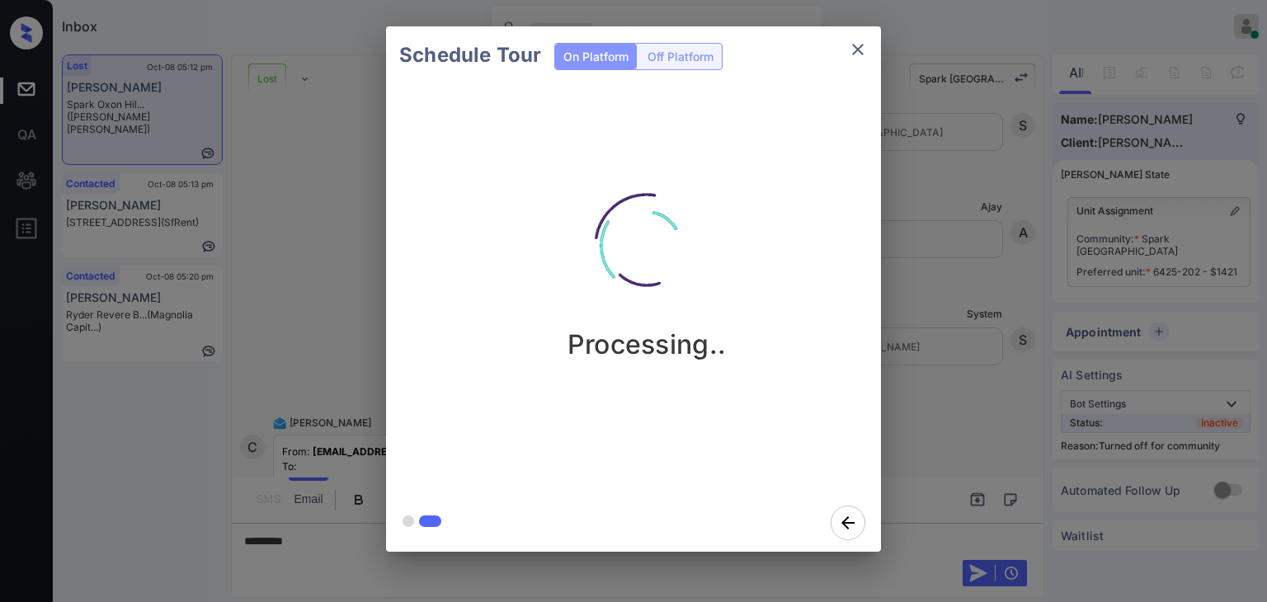
click at [323, 197] on div "Schedule Tour On Platform Off Platform Processing.." at bounding box center [633, 289] width 1267 height 578
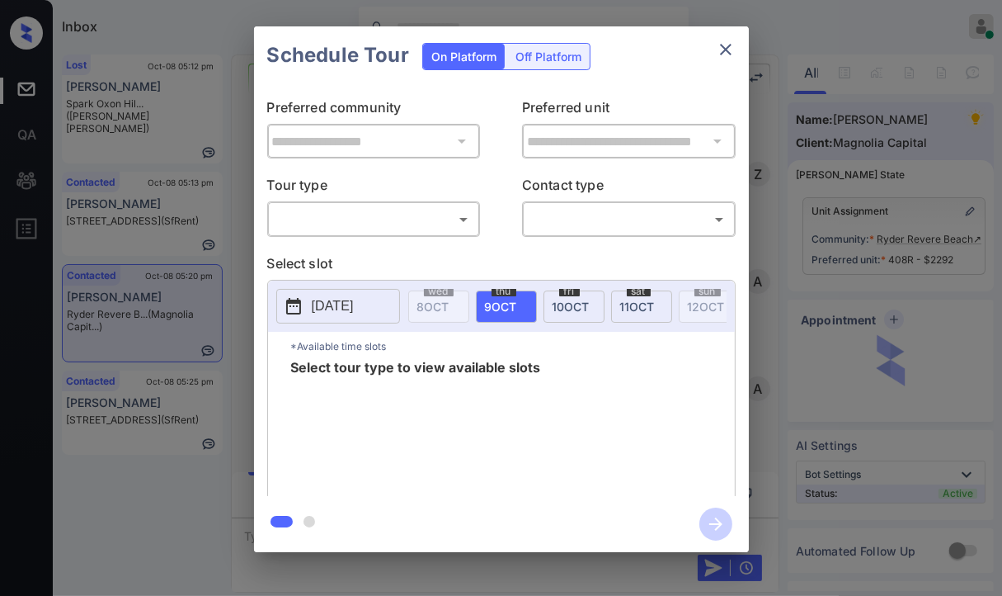
scroll to position [0, 7]
click at [336, 214] on body "Inbox Danielle Dela Cruz Online Set yourself offline Set yourself on break Prof…" at bounding box center [501, 298] width 1002 height 596
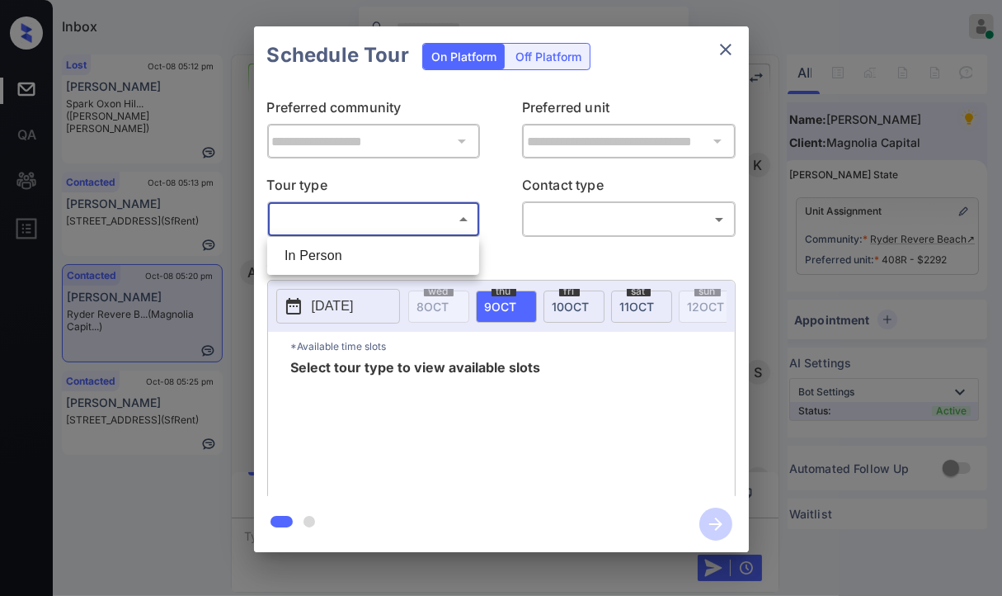
click at [308, 247] on li "In Person" at bounding box center [373, 256] width 204 height 30
type input "********"
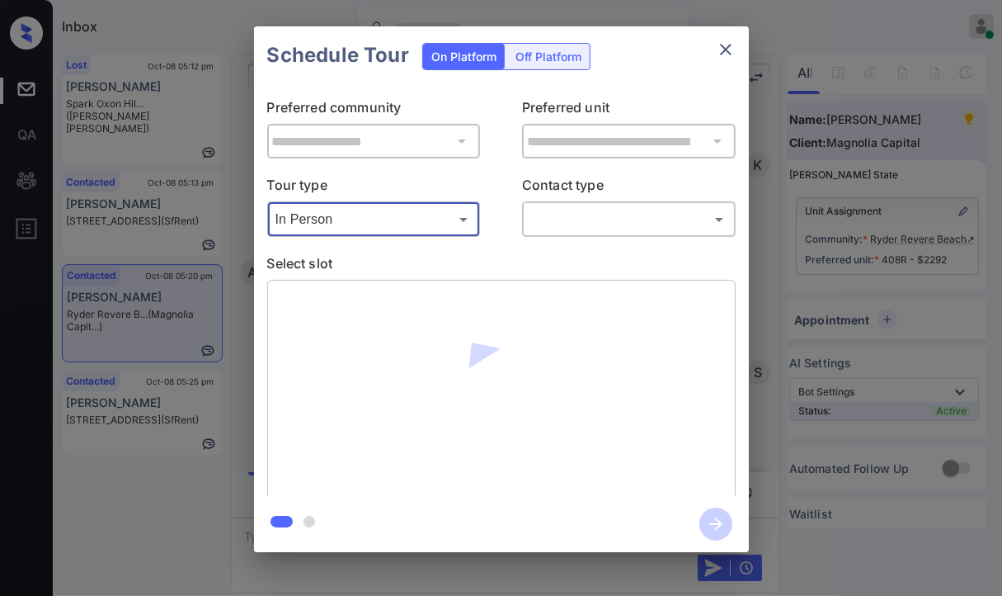
click at [623, 218] on body "Inbox Danielle Dela Cruz Online Set yourself offline Set yourself on break Prof…" at bounding box center [501, 298] width 1002 height 596
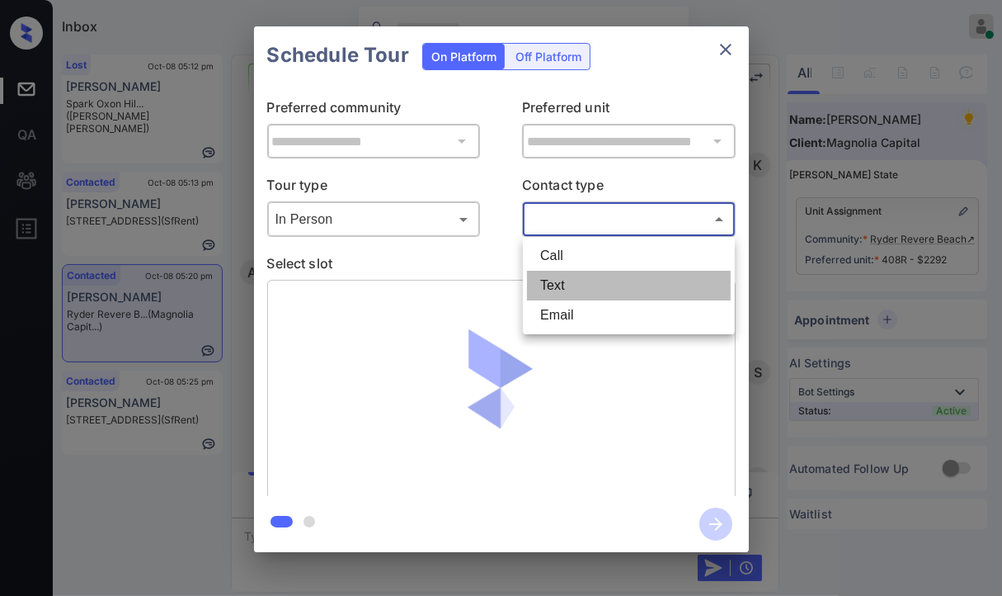
drag, startPoint x: 564, startPoint y: 283, endPoint x: 573, endPoint y: 280, distance: 9.7
click at [563, 283] on li "Text" at bounding box center [629, 286] width 204 height 30
type input "****"
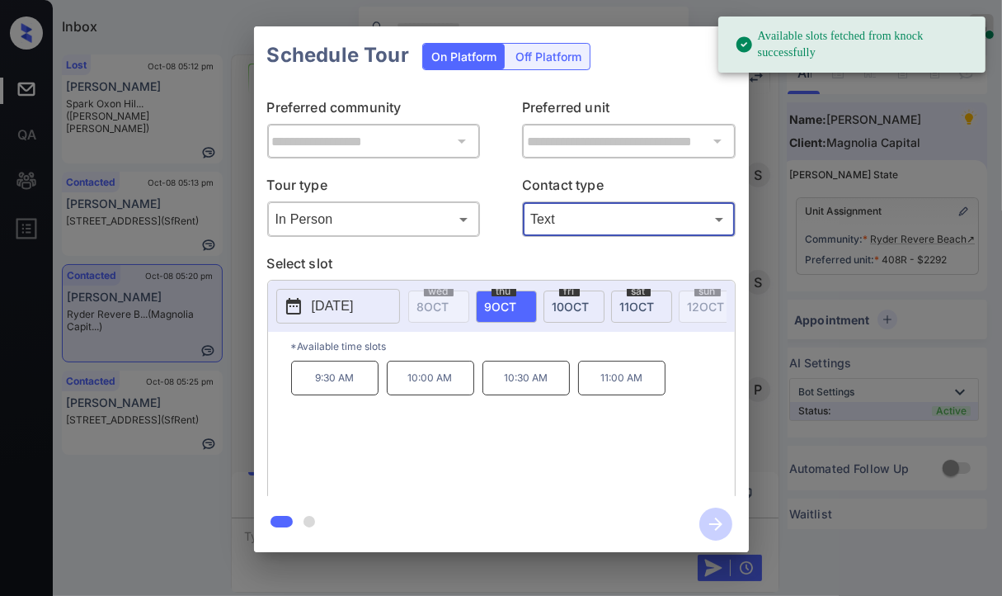
click at [643, 303] on span "11 OCT" at bounding box center [637, 306] width 35 height 14
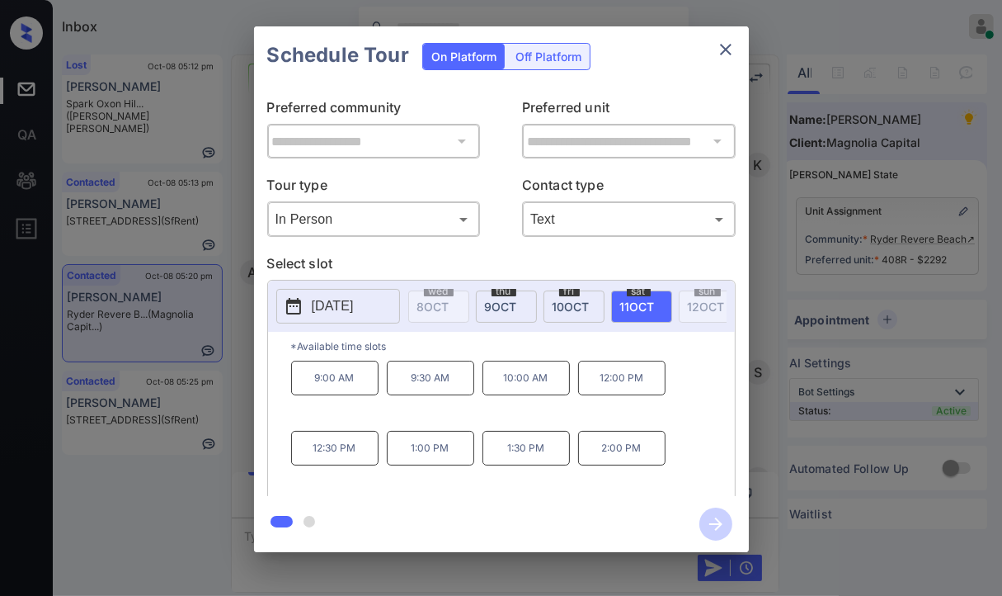
click at [425, 456] on p "1:00 PM" at bounding box center [430, 448] width 87 height 35
click at [711, 528] on icon "button" at bounding box center [716, 523] width 33 height 33
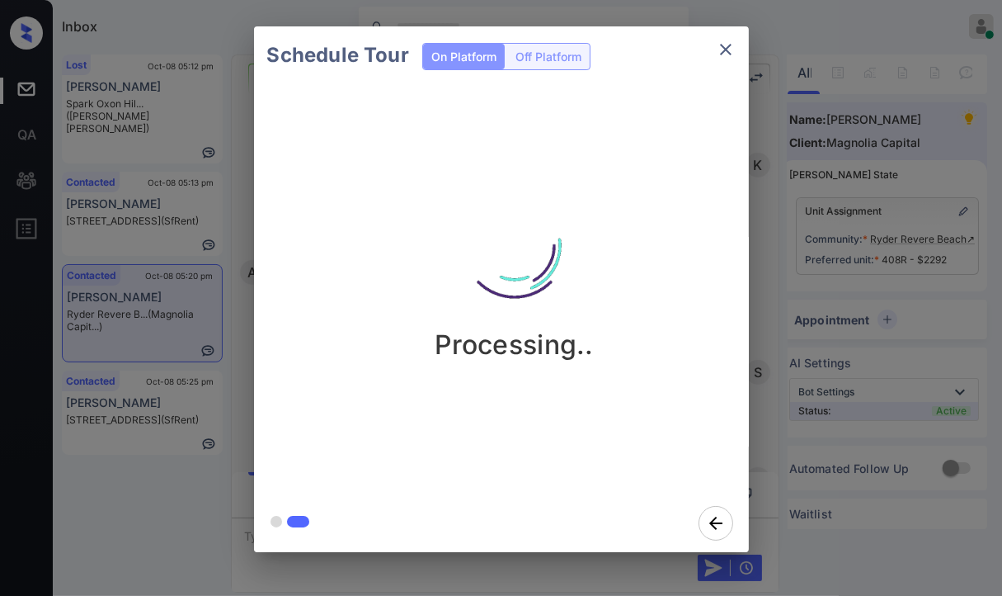
click at [228, 347] on div "Schedule Tour On Platform Off Platform Processing.." at bounding box center [501, 289] width 1002 height 578
